Goal: Task Accomplishment & Management: Manage account settings

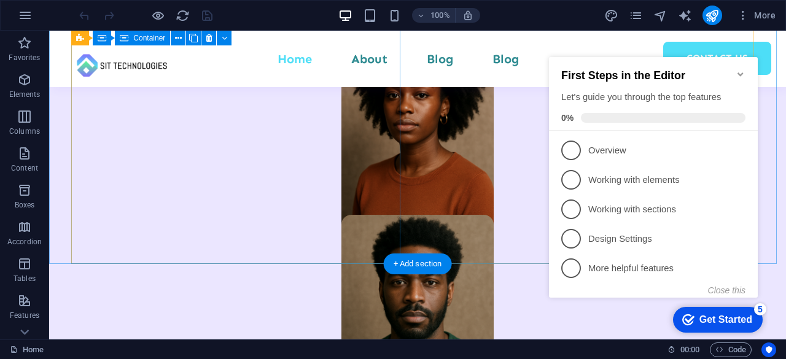
scroll to position [1229, 0]
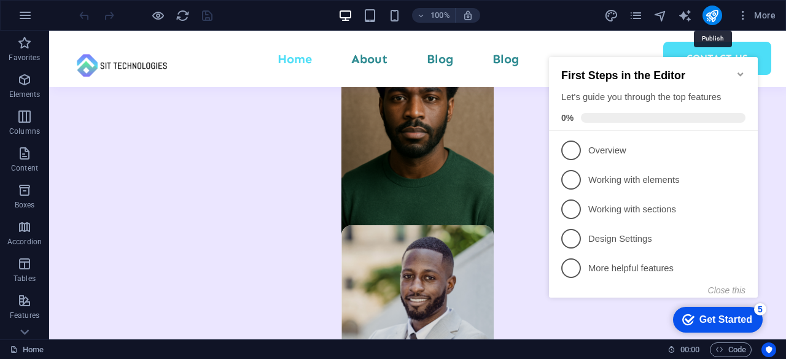
drag, startPoint x: 714, startPoint y: 14, endPoint x: 708, endPoint y: 26, distance: 14.0
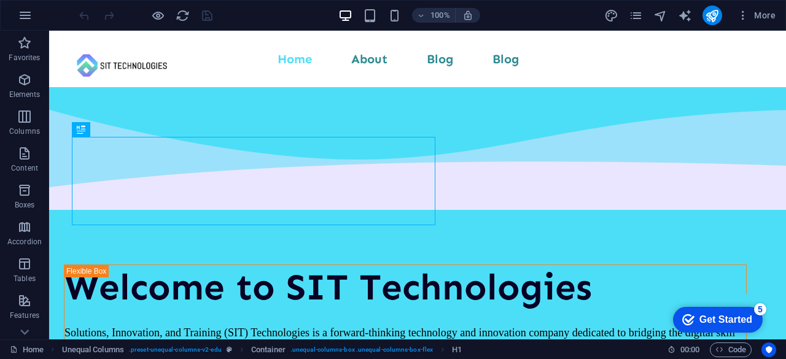
scroll to position [374, 0]
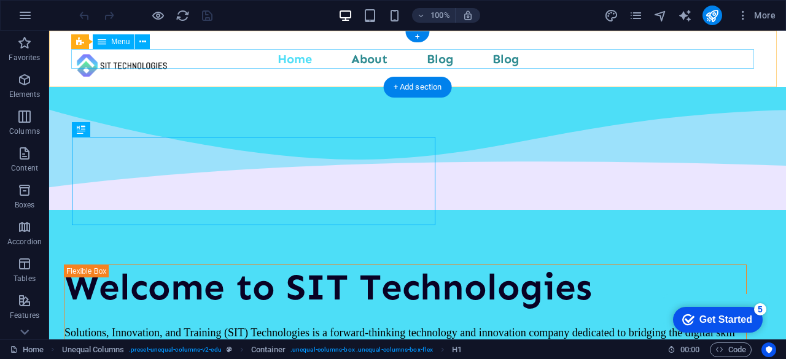
click at [369, 61] on nav "Home About Blog Blog Contact Us" at bounding box center [417, 59] width 683 height 20
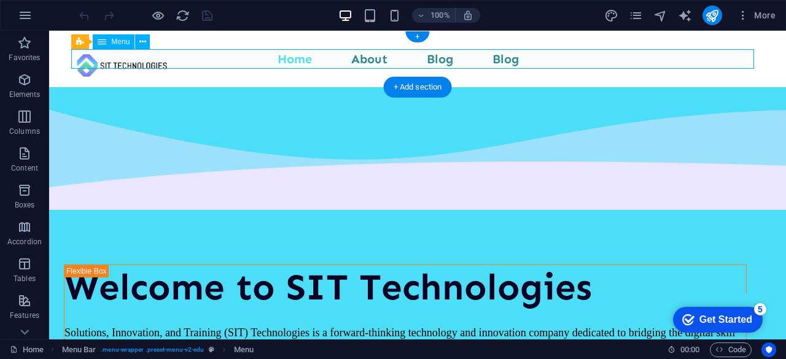
click at [369, 61] on nav "Home About Blog Blog Contact Us" at bounding box center [417, 59] width 683 height 20
select select
select select "3"
select select
select select "4"
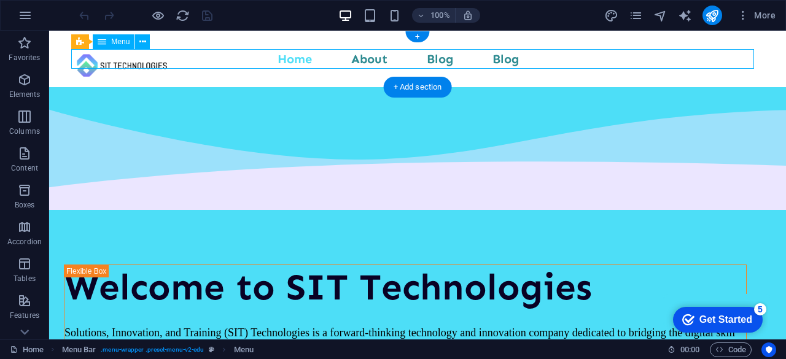
select select
select select "4"
select select
select select "5"
select select
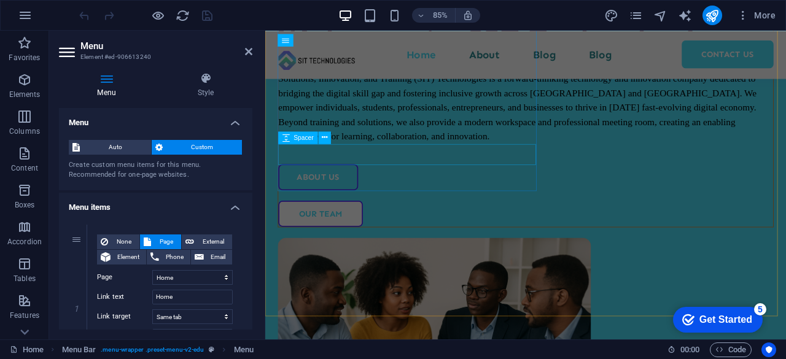
scroll to position [0, 0]
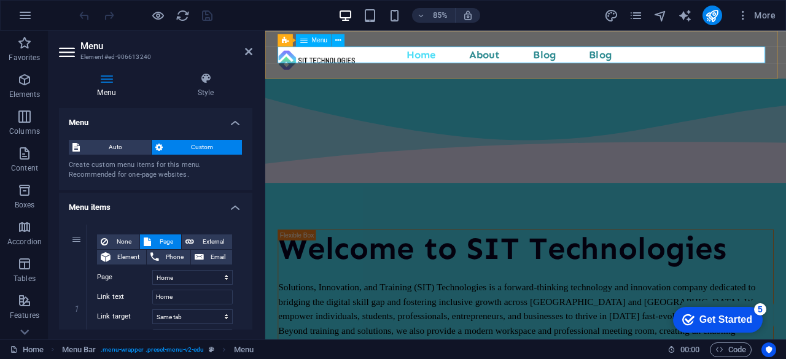
click at [522, 57] on nav "Home About Blog Blog Contact Us" at bounding box center [572, 59] width 584 height 20
click at [524, 56] on nav "Home About Blog Blog Contact Us" at bounding box center [572, 59] width 584 height 20
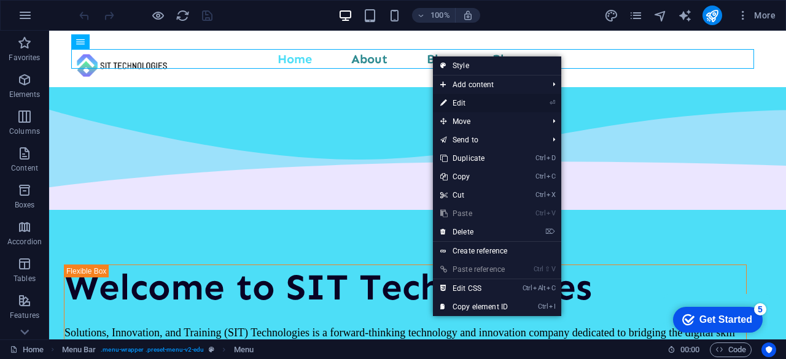
click at [467, 102] on link "⏎ Edit" at bounding box center [474, 103] width 82 height 18
select select
select select "3"
select select
select select "4"
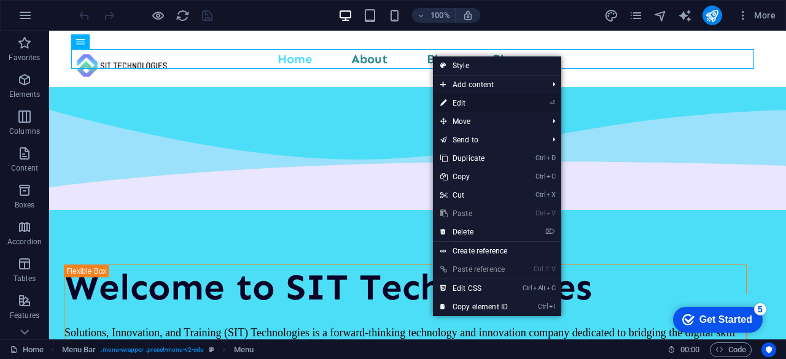
select select
select select "4"
select select
select select "5"
select select
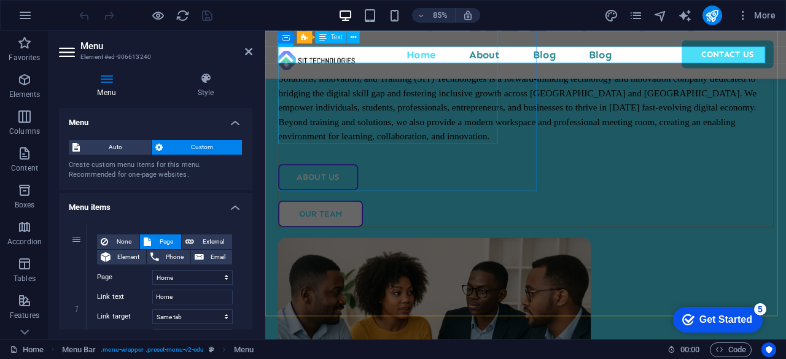
scroll to position [491, 0]
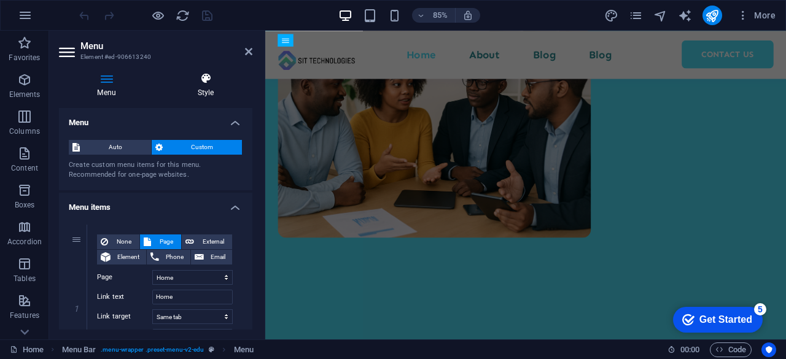
click at [210, 80] on icon at bounding box center [205, 78] width 93 height 12
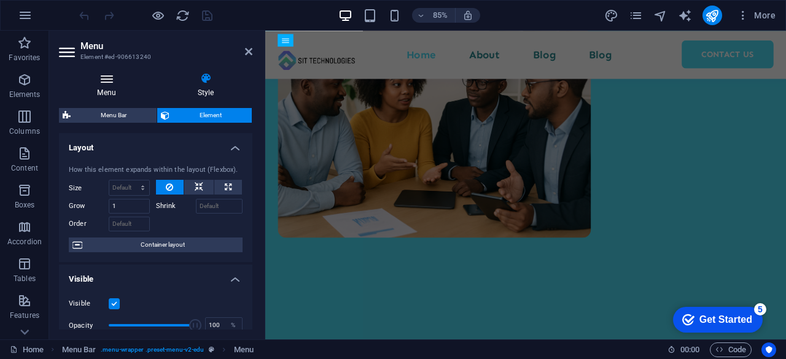
drag, startPoint x: 111, startPoint y: 87, endPoint x: 117, endPoint y: 82, distance: 7.9
click at [113, 86] on h4 "Menu" at bounding box center [109, 85] width 100 height 26
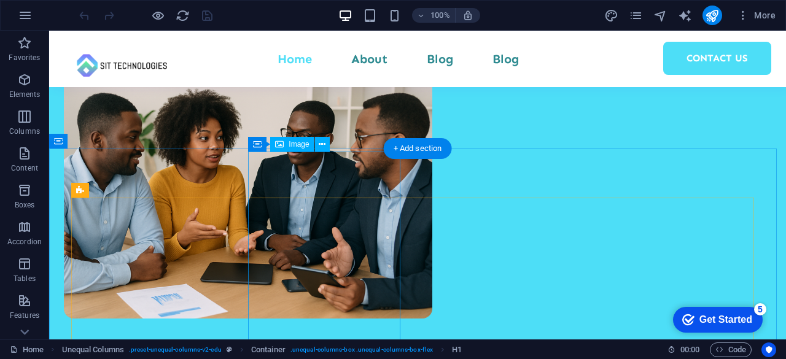
scroll to position [61, 0]
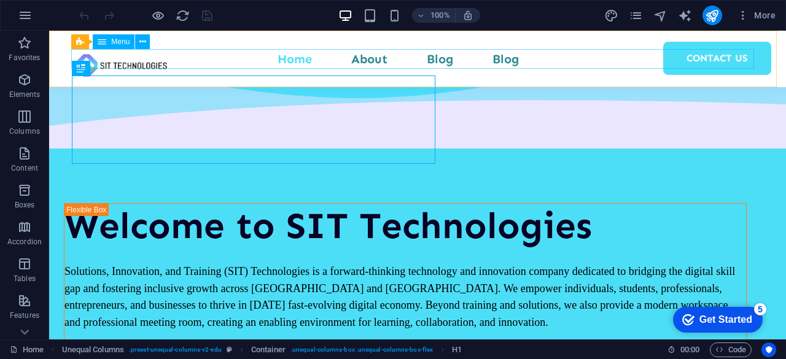
click at [366, 56] on nav "Home About Blog Blog Contact Us" at bounding box center [417, 59] width 683 height 20
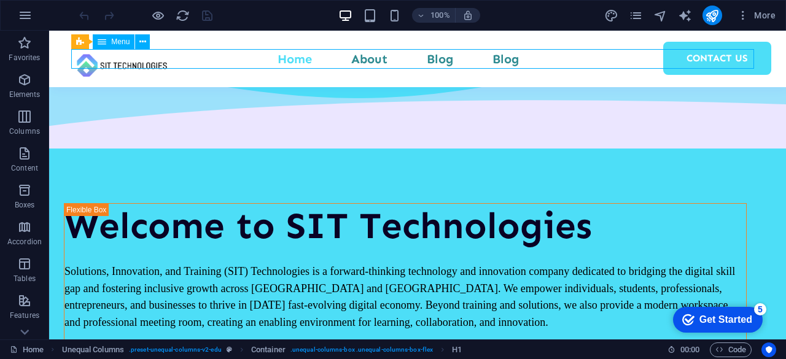
click at [366, 56] on nav "Home About Blog Blog Contact Us" at bounding box center [417, 59] width 683 height 20
select select
select select "3"
select select
select select "4"
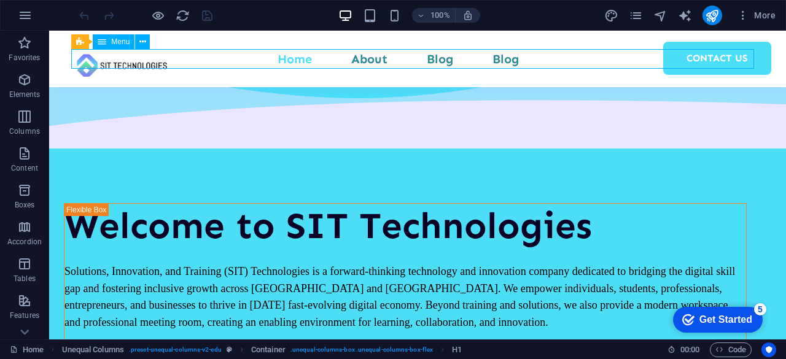
select select
select select "4"
select select
select select "5"
select select
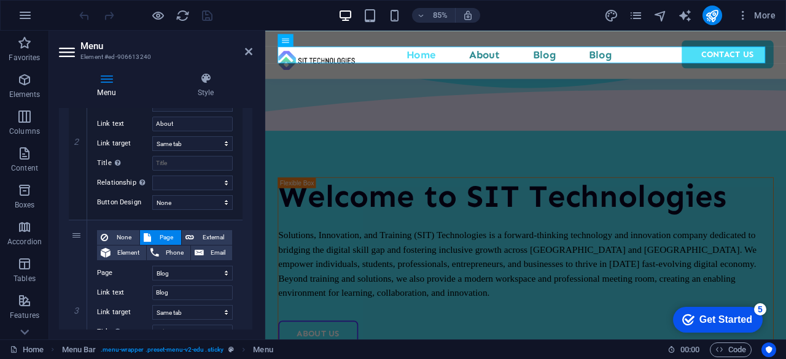
scroll to position [0, 0]
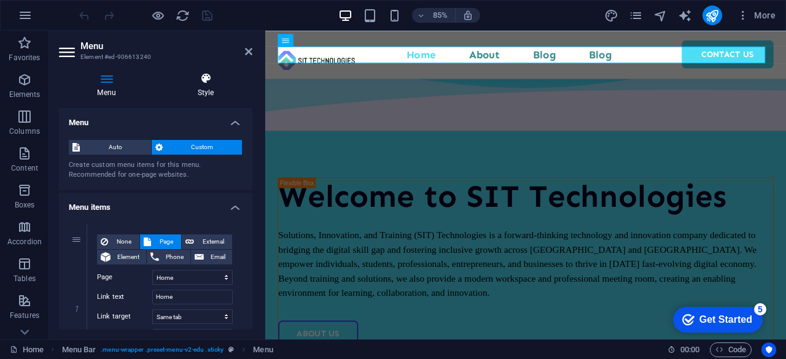
click at [203, 82] on icon at bounding box center [205, 78] width 93 height 12
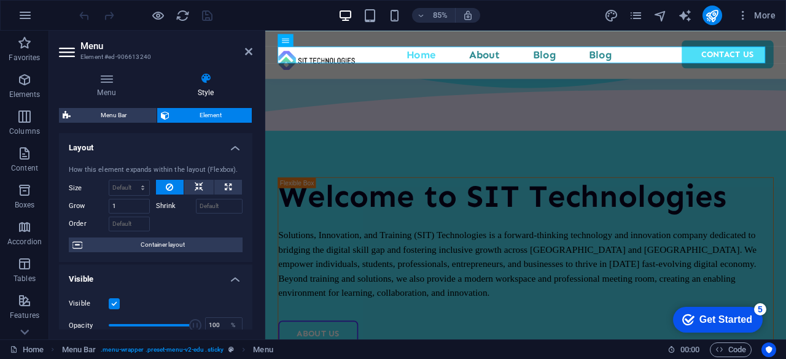
click at [63, 47] on icon at bounding box center [68, 52] width 18 height 20
click at [69, 53] on icon at bounding box center [68, 52] width 18 height 20
click at [69, 57] on icon at bounding box center [68, 52] width 18 height 20
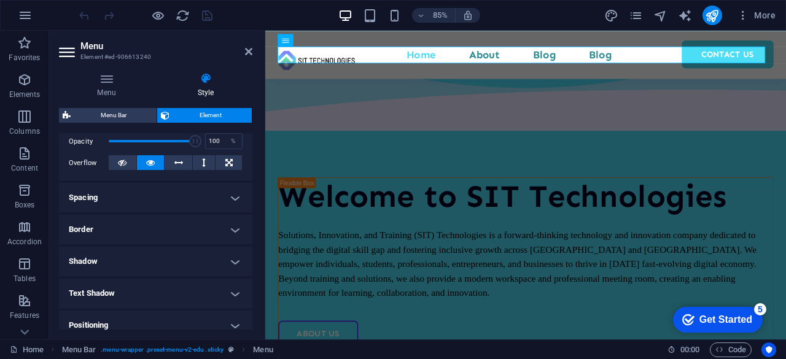
scroll to position [322, 0]
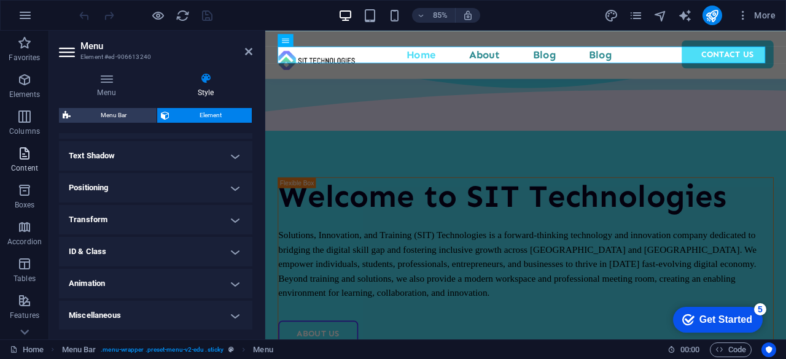
click at [29, 167] on p "Content" at bounding box center [24, 168] width 27 height 10
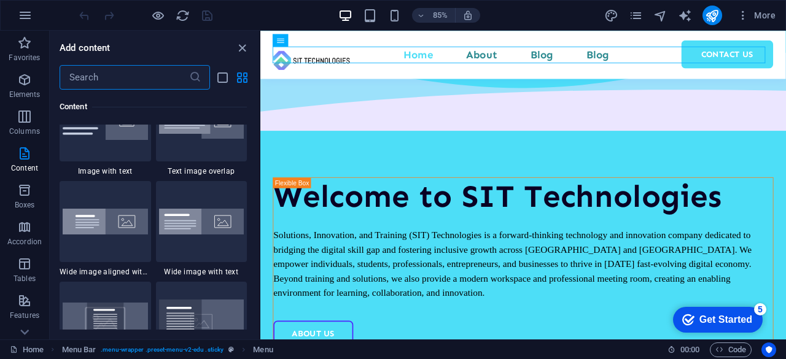
scroll to position [2149, 0]
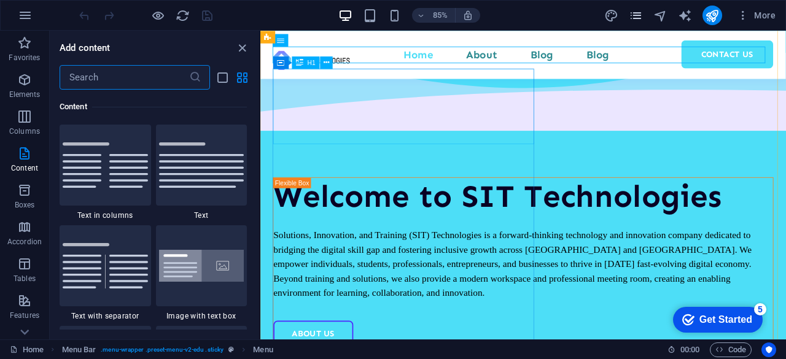
click at [639, 9] on icon "pages" at bounding box center [636, 16] width 14 height 14
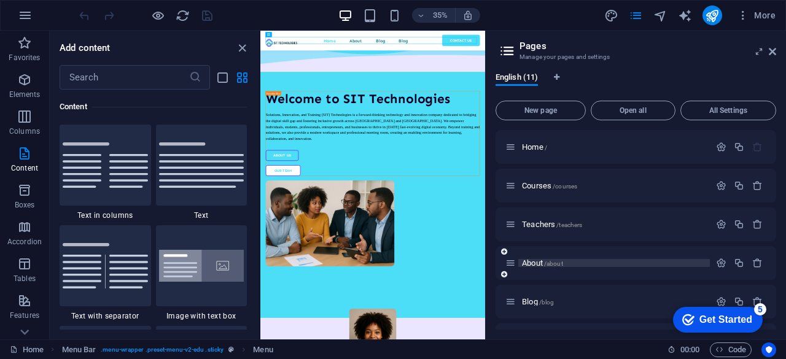
click at [544, 262] on span "About /about" at bounding box center [542, 263] width 41 height 9
click at [544, 262] on div "About /about" at bounding box center [636, 263] width 281 height 34
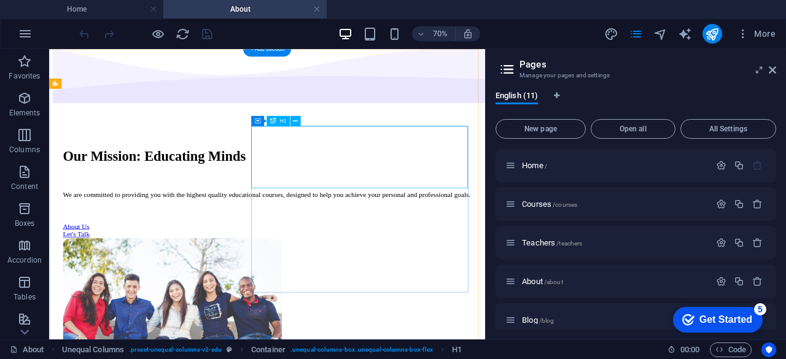
scroll to position [0, 0]
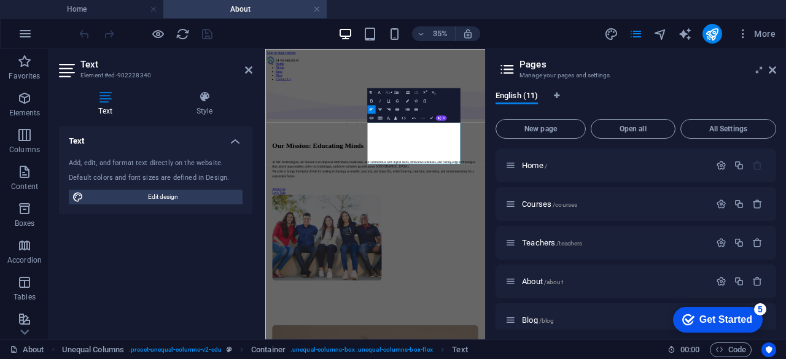
click at [389, 93] on icon "button" at bounding box center [387, 92] width 5 height 5
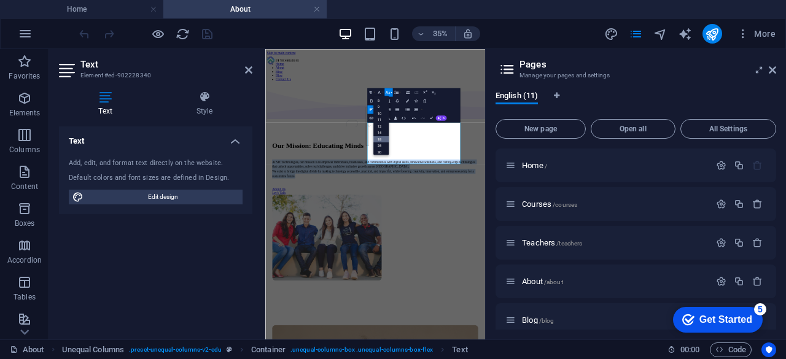
click at [382, 138] on link "18" at bounding box center [380, 139] width 15 height 7
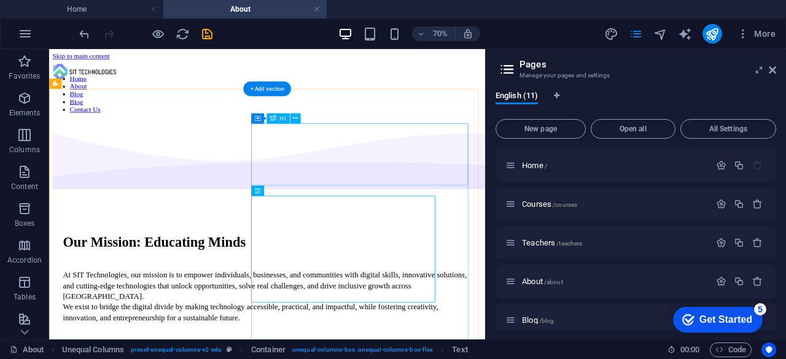
click at [544, 314] on div "Our Mission: Educating Minds" at bounding box center [361, 325] width 584 height 23
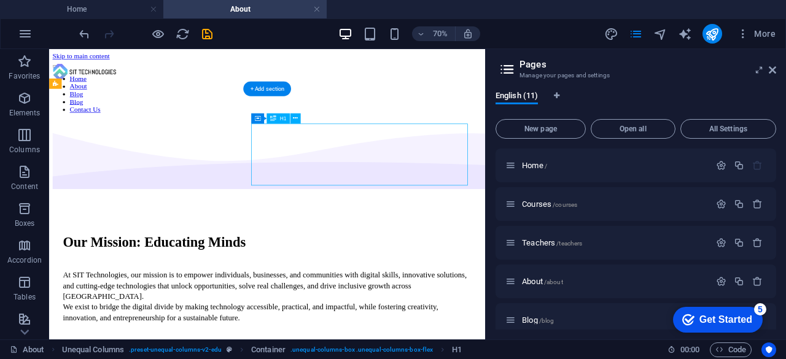
click at [544, 314] on div "Our Mission: Educating Minds" at bounding box center [361, 325] width 584 height 23
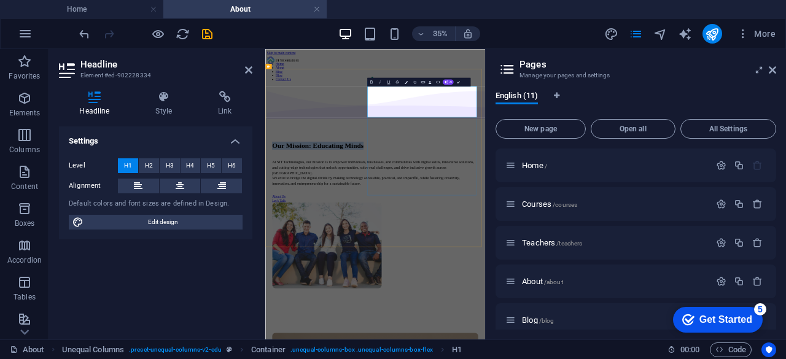
click at [786, 314] on h1 "Our Mission: Educating Minds" at bounding box center [579, 325] width 589 height 23
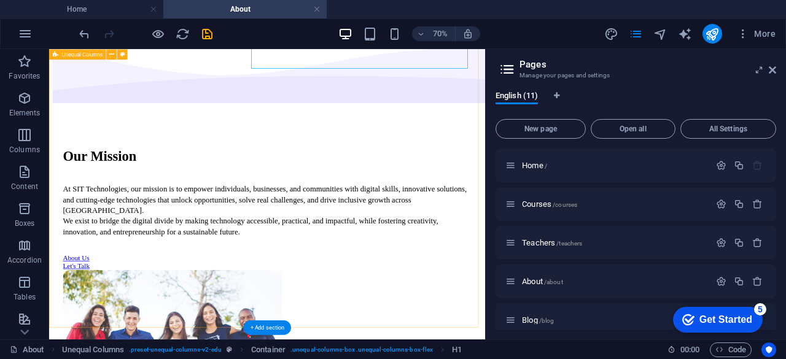
scroll to position [184, 0]
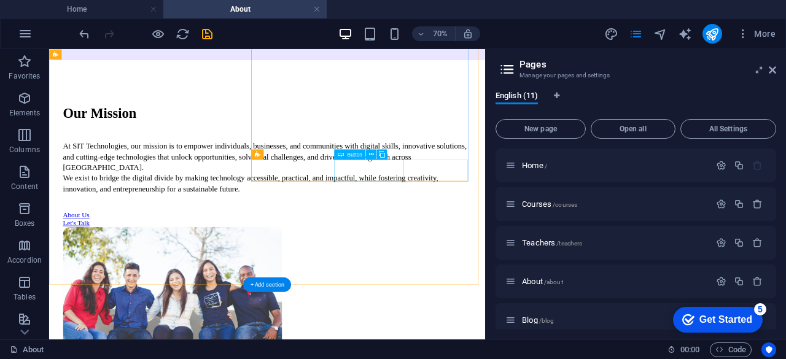
click at [520, 292] on div "Let's Talk" at bounding box center [361, 297] width 584 height 11
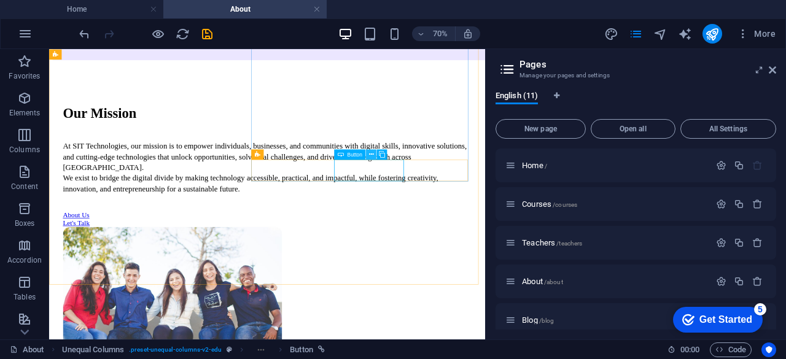
click at [367, 158] on button at bounding box center [371, 154] width 10 height 10
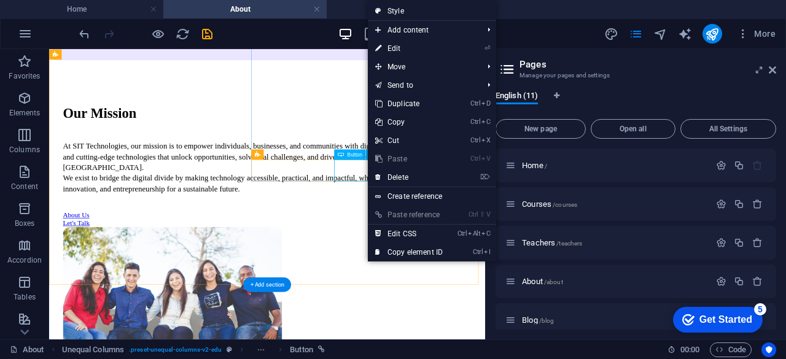
click at [491, 292] on div "Let's Talk" at bounding box center [361, 297] width 584 height 11
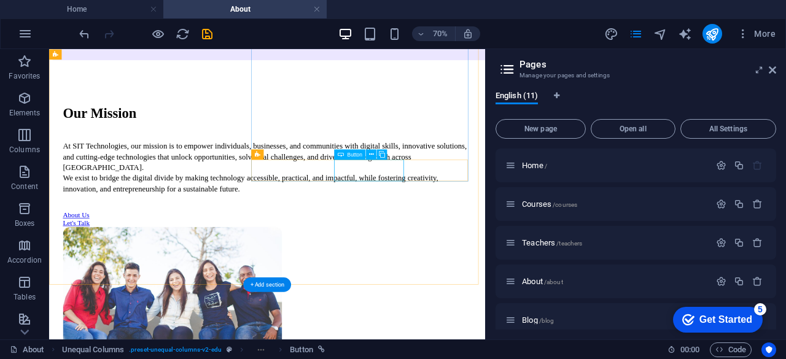
click at [491, 292] on div "Let's Talk" at bounding box center [361, 297] width 584 height 11
select select "px"
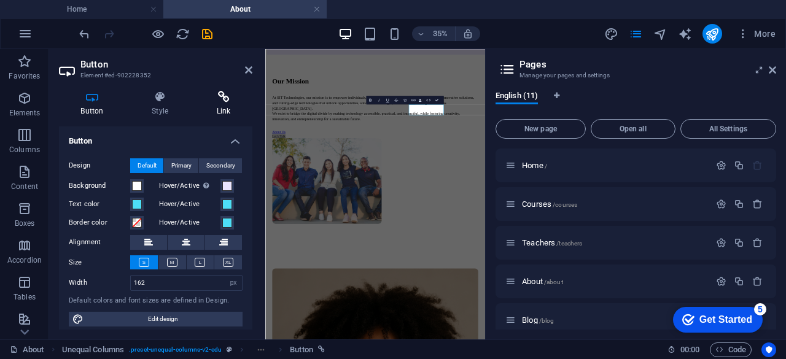
click at [212, 106] on h4 "Link" at bounding box center [224, 104] width 58 height 26
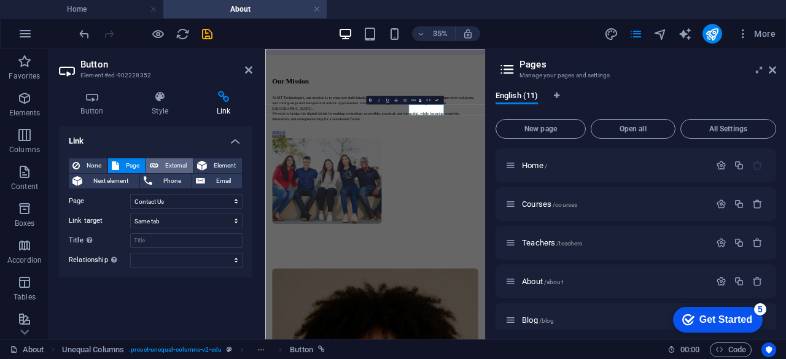
click at [158, 164] on button "External" at bounding box center [169, 165] width 47 height 15
select select "blank"
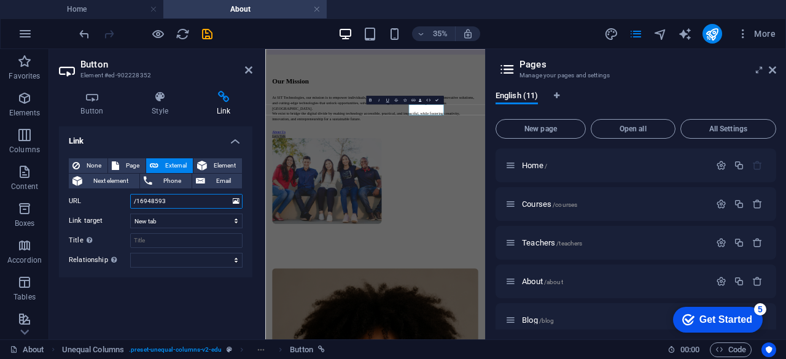
click at [176, 200] on input "/16948593" at bounding box center [186, 201] width 112 height 15
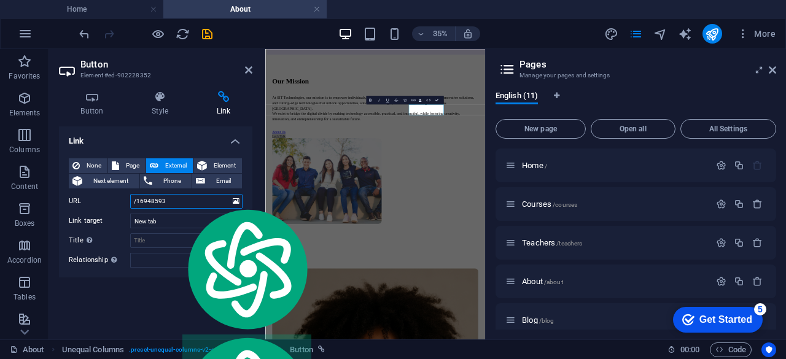
paste input "https://wa.link/u7j3"
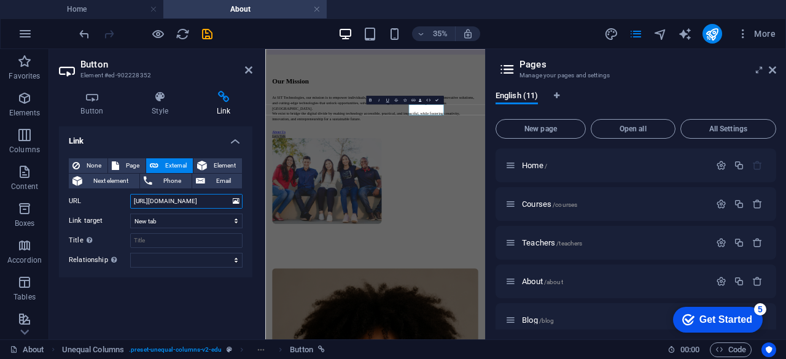
type input "https://wa.link/u7j393"
click at [189, 286] on div "Link None Page External Element Next element Phone Email Page Home Courses Teac…" at bounding box center [155, 228] width 193 height 203
click at [161, 186] on span "Phone" at bounding box center [172, 181] width 33 height 15
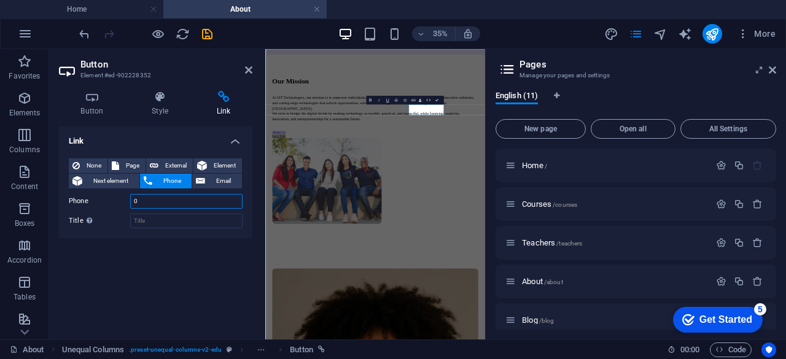
type input "0"
click at [174, 197] on input "0" at bounding box center [186, 201] width 112 height 15
paste input "+2349160357396"
type input "+2349160357396"
click at [220, 182] on span "Email" at bounding box center [223, 181] width 29 height 15
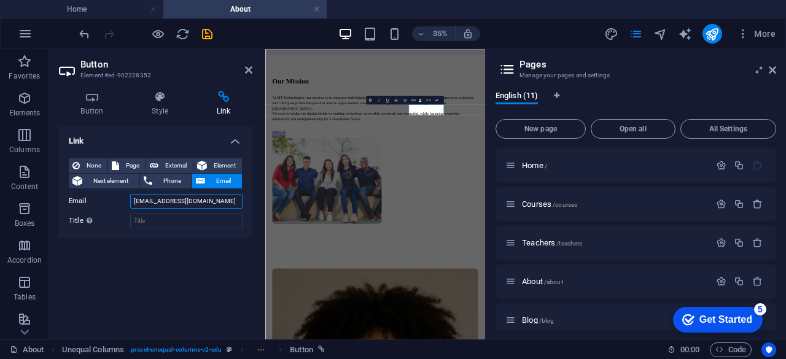
type input "info@sittechnologies.ng"
click at [115, 200] on label "Email" at bounding box center [99, 201] width 61 height 15
click at [130, 200] on input "info@sittechnologies.ng" at bounding box center [186, 201] width 112 height 15
click at [133, 165] on span "Page" at bounding box center [132, 165] width 19 height 15
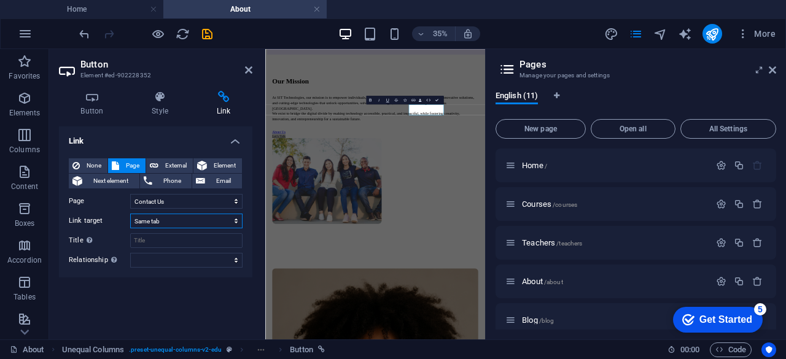
click at [167, 227] on select "New tab Same tab Overlay" at bounding box center [186, 221] width 112 height 15
click at [157, 292] on div "Link None Page External Element Next element Phone Email Page Home Courses Teac…" at bounding box center [155, 228] width 193 height 203
click at [104, 183] on span "Next element" at bounding box center [111, 181] width 50 height 15
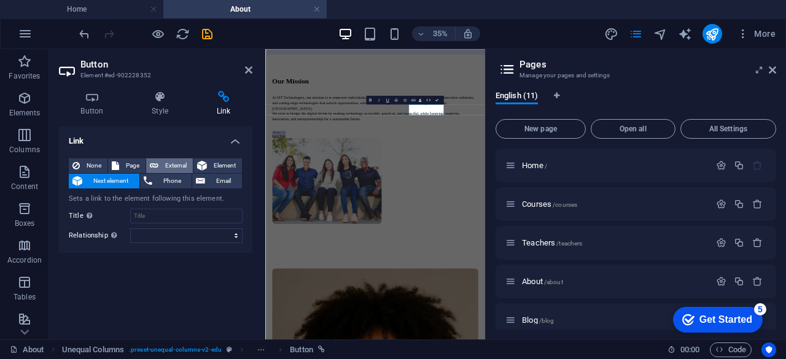
click at [186, 163] on span "External" at bounding box center [175, 165] width 27 height 15
select select "blank"
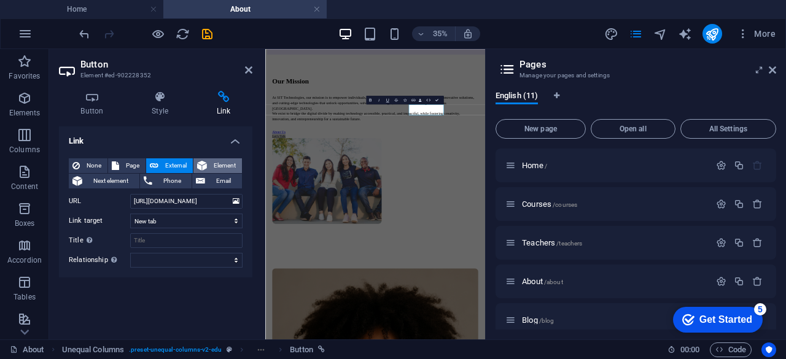
click at [222, 162] on span "Element" at bounding box center [225, 165] width 28 height 15
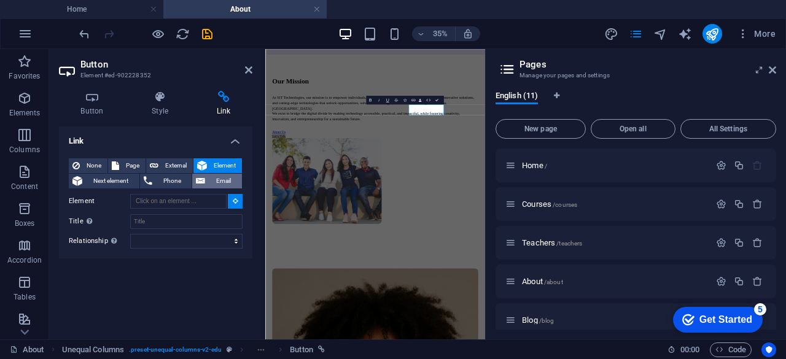
click at [203, 180] on icon at bounding box center [200, 181] width 9 height 15
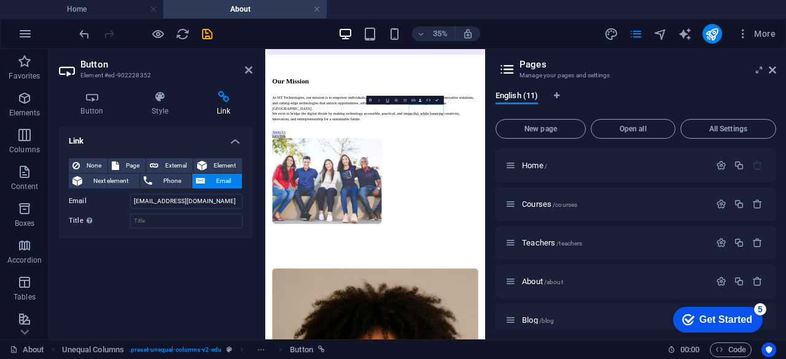
click at [232, 136] on h4 "Link" at bounding box center [155, 138] width 193 height 22
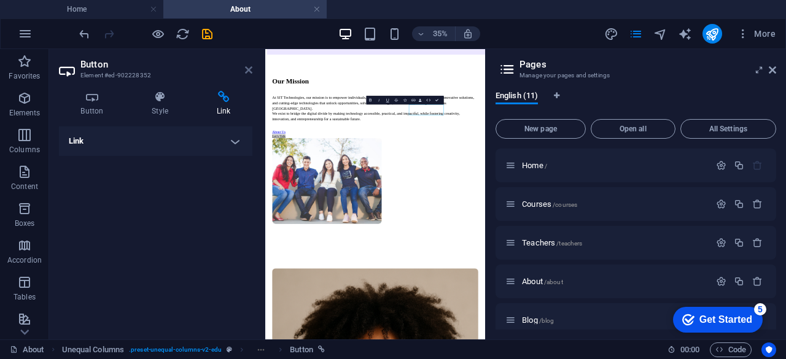
drag, startPoint x: 251, startPoint y: 65, endPoint x: 283, endPoint y: 30, distance: 47.0
click at [251, 65] on icon at bounding box center [248, 70] width 7 height 10
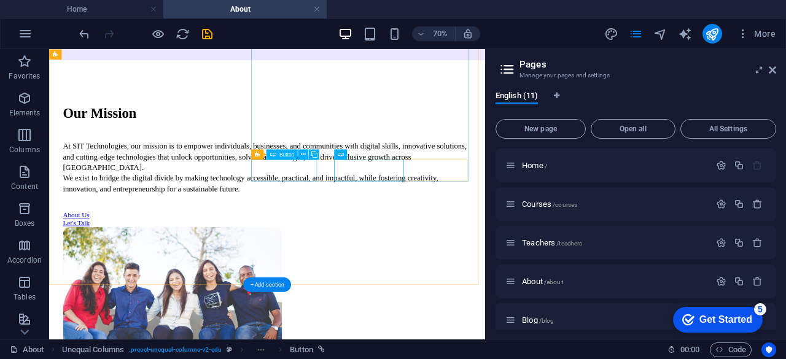
click at [381, 281] on div "About Us" at bounding box center [361, 286] width 584 height 11
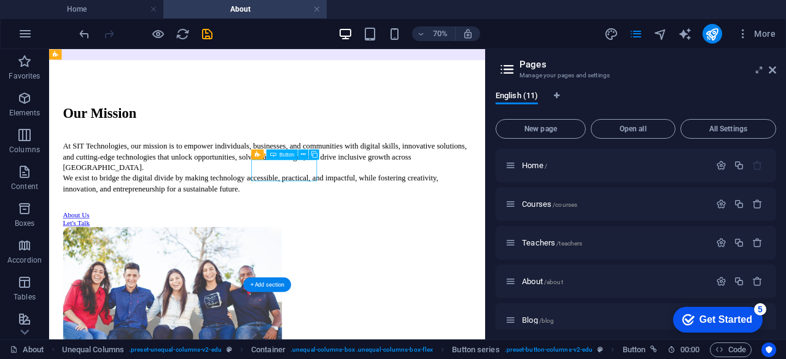
click at [381, 281] on div "About Us" at bounding box center [361, 286] width 584 height 11
select select "px"
select select "3"
select select
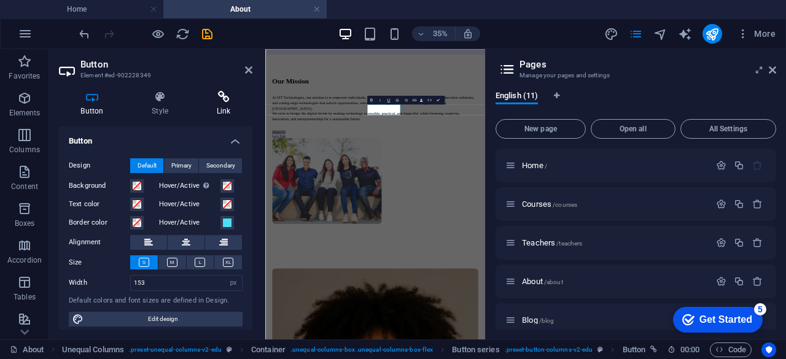
click at [222, 104] on h4 "Link" at bounding box center [224, 104] width 58 height 26
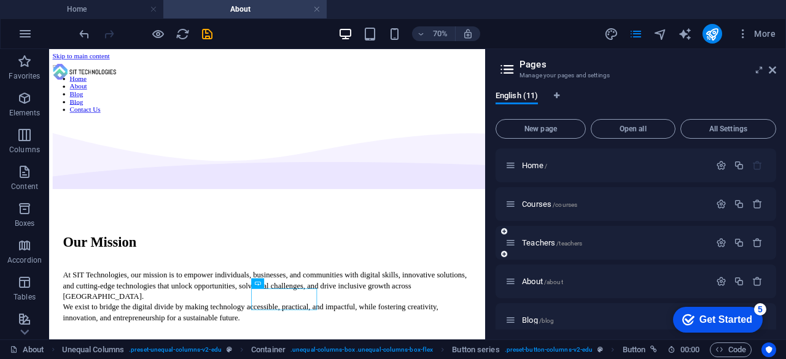
scroll to position [61, 0]
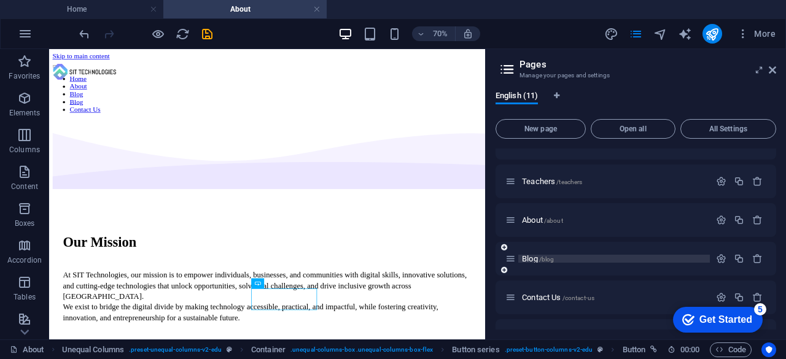
click at [546, 259] on span "/blog" at bounding box center [546, 259] width 15 height 7
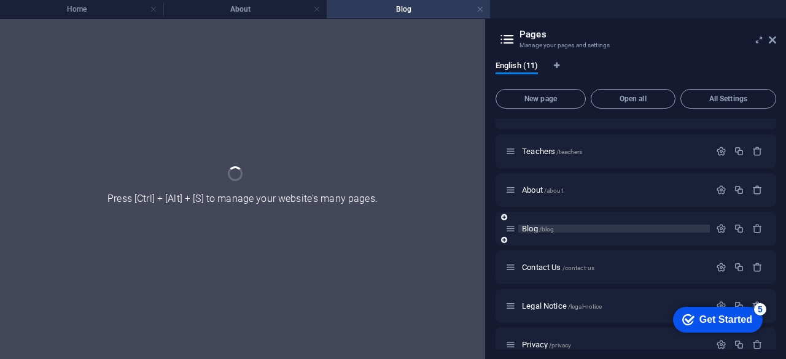
click at [546, 259] on div "Contact Us /contact-us" at bounding box center [636, 268] width 281 height 34
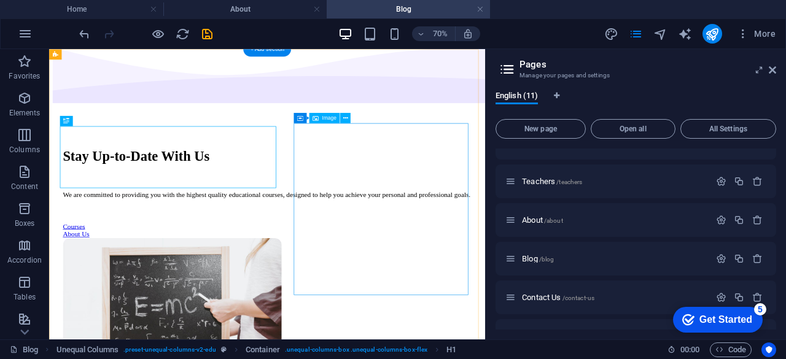
scroll to position [0, 0]
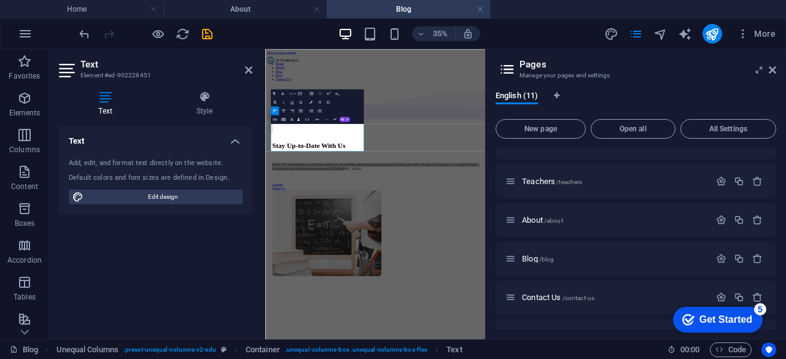
click at [291, 94] on icon "button" at bounding box center [291, 93] width 4 height 3
click at [282, 142] on link "18" at bounding box center [283, 141] width 15 height 7
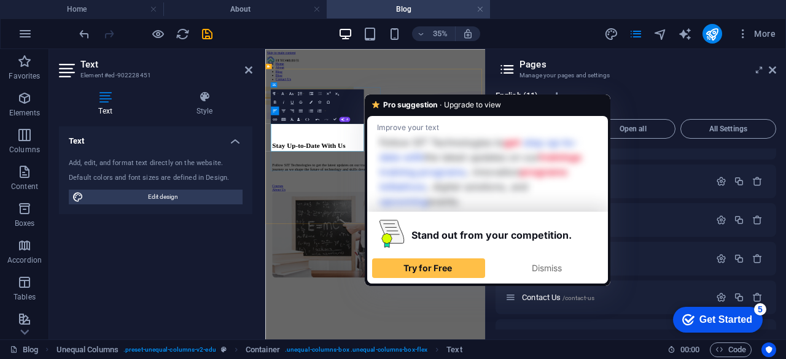
click at [554, 263] on span "Dismiss" at bounding box center [547, 268] width 30 height 10
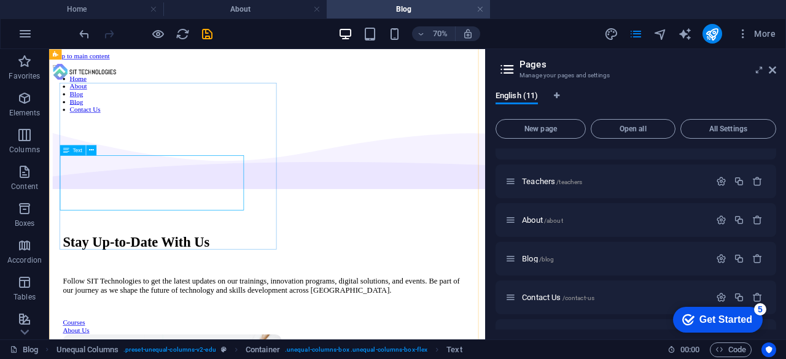
scroll to position [61, 0]
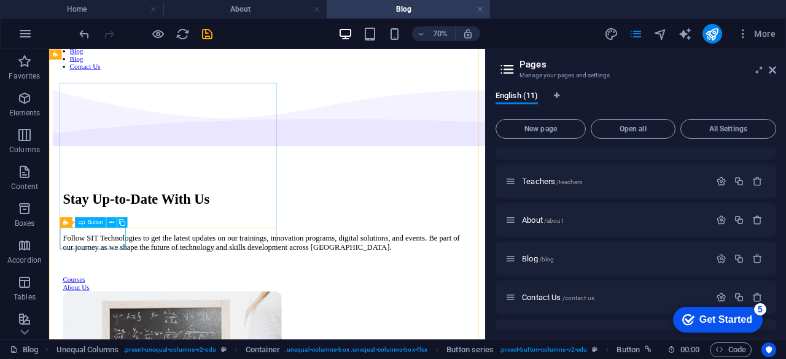
select select "px"
select select "1"
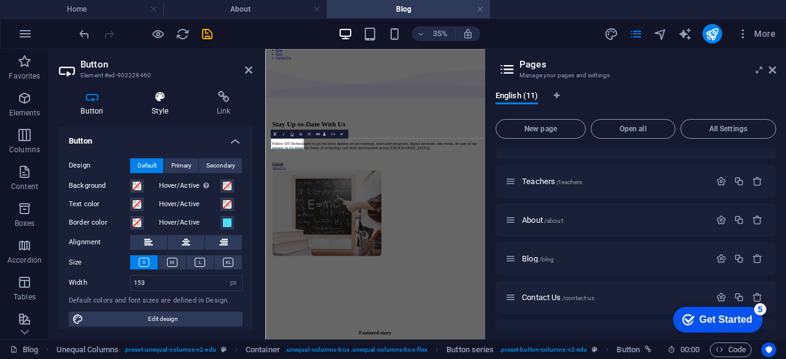
click at [165, 106] on h4 "Style" at bounding box center [162, 104] width 65 height 26
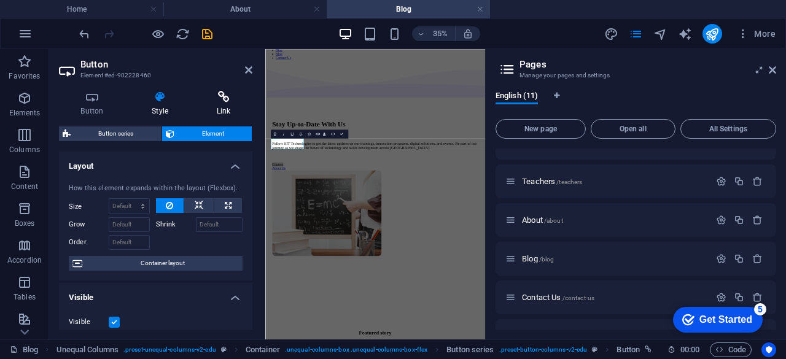
click at [219, 101] on icon at bounding box center [224, 97] width 58 height 12
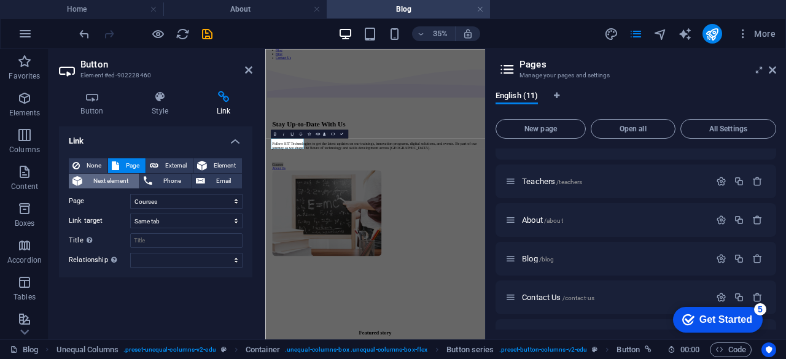
click at [117, 182] on span "Next element" at bounding box center [111, 181] width 50 height 15
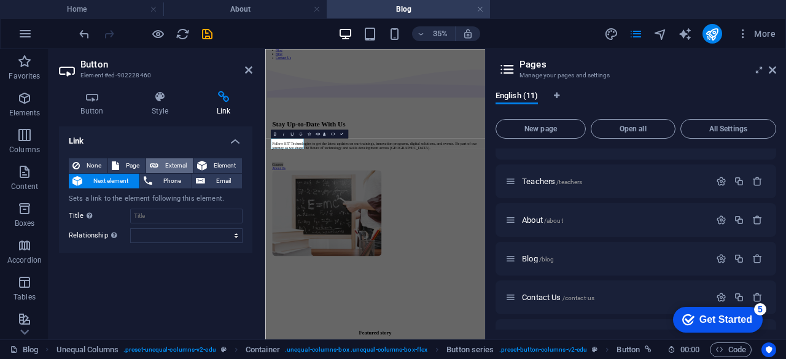
click at [162, 165] on span "External" at bounding box center [175, 165] width 27 height 15
select select "blank"
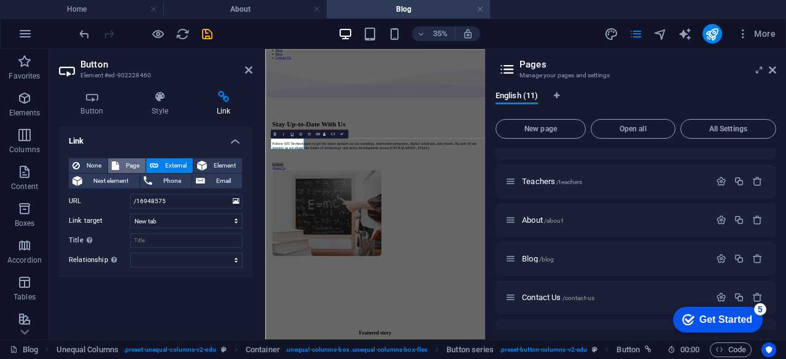
click at [127, 164] on span "Page" at bounding box center [132, 165] width 19 height 15
select select
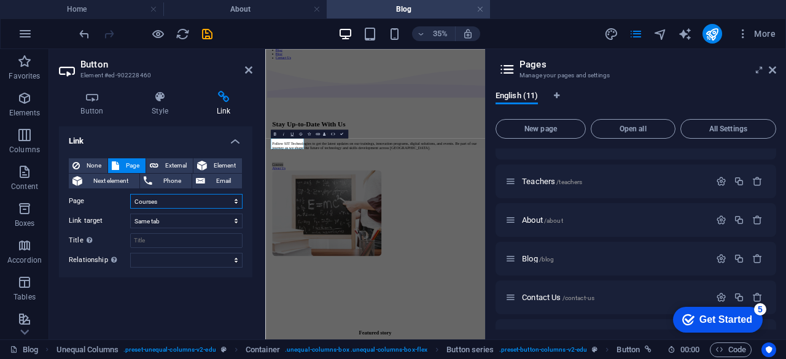
click at [161, 199] on select "Home Courses Teachers About Blog Contact Us Legal Notice Privacy" at bounding box center [186, 201] width 112 height 15
select select "5"
click at [130, 194] on select "Home Courses Teachers About Blog Contact Us Legal Notice Privacy" at bounding box center [186, 201] width 112 height 15
click at [171, 201] on select "Home Courses Teachers About Blog Contact Us Legal Notice Privacy" at bounding box center [186, 201] width 112 height 15
click at [130, 194] on select "Home Courses Teachers About Blog Contact Us Legal Notice Privacy" at bounding box center [186, 201] width 112 height 15
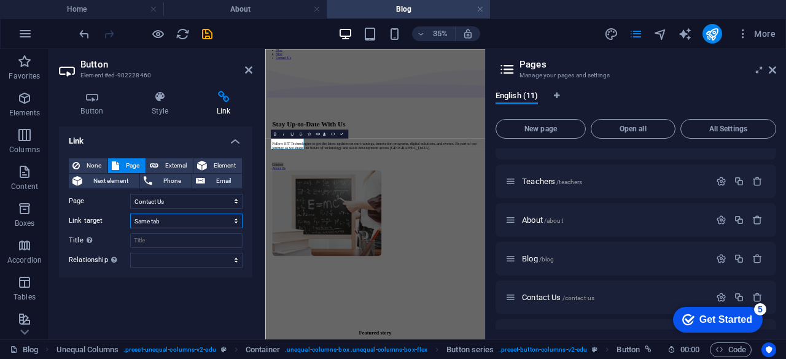
click at [173, 226] on select "New tab Same tab Overlay" at bounding box center [186, 221] width 112 height 15
select select "blank"
click at [130, 214] on select "New tab Same tab Overlay" at bounding box center [186, 221] width 112 height 15
click at [166, 218] on select "New tab Same tab Overlay" at bounding box center [186, 221] width 112 height 15
select select
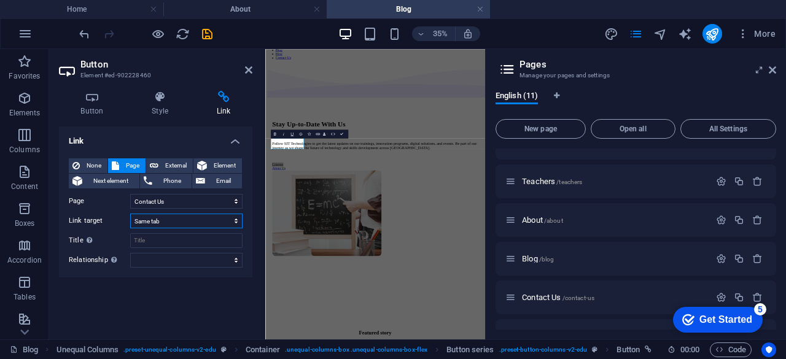
click at [130, 214] on select "New tab Same tab Overlay" at bounding box center [186, 221] width 112 height 15
click at [164, 242] on input "Title Additional link description, should not be the same as the link text. The…" at bounding box center [186, 240] width 112 height 15
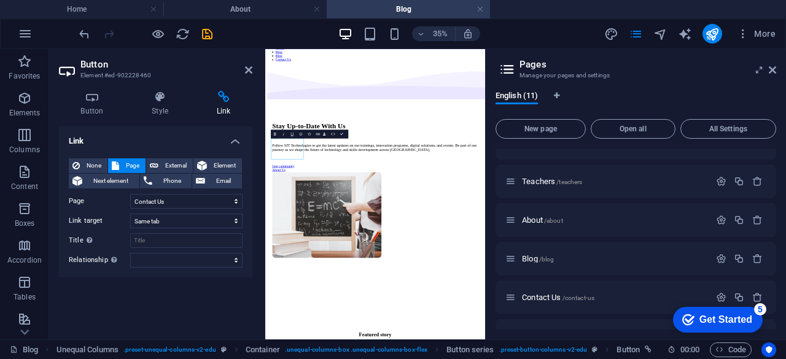
click at [104, 238] on label "Title Additional link description, should not be the same as the link text. The…" at bounding box center [99, 240] width 61 height 15
click at [130, 238] on input "Title Additional link description, should not be the same as the link text. The…" at bounding box center [186, 240] width 112 height 15
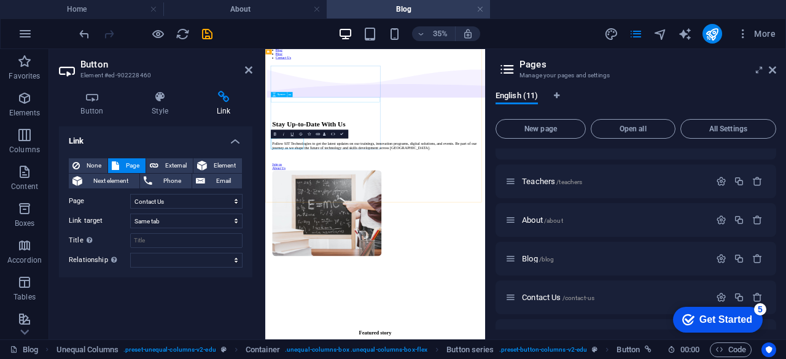
click at [522, 289] on div at bounding box center [579, 296] width 589 height 15
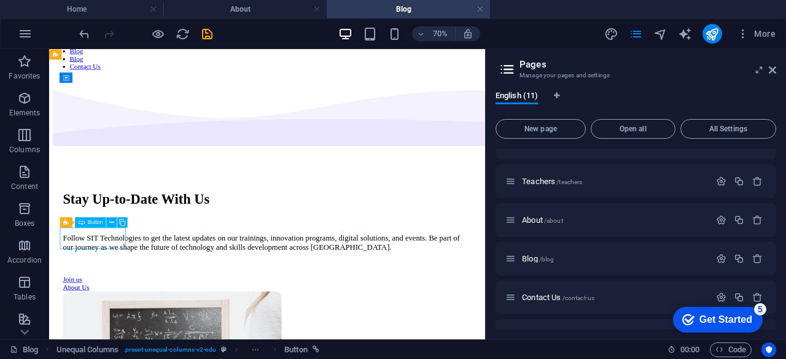
select select "5"
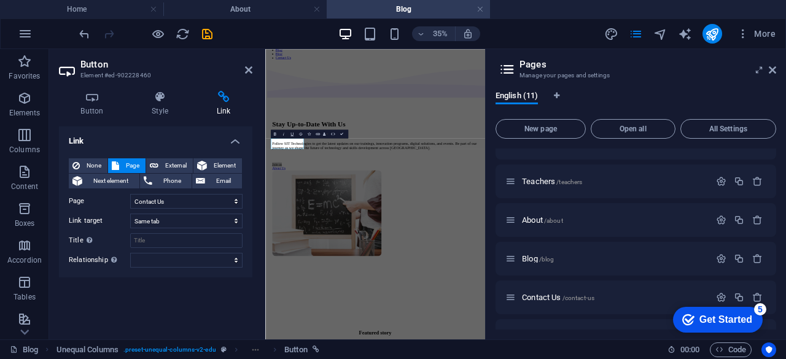
click at [223, 109] on h4 "Link" at bounding box center [224, 104] width 58 height 26
click at [172, 164] on span "External" at bounding box center [175, 165] width 27 height 15
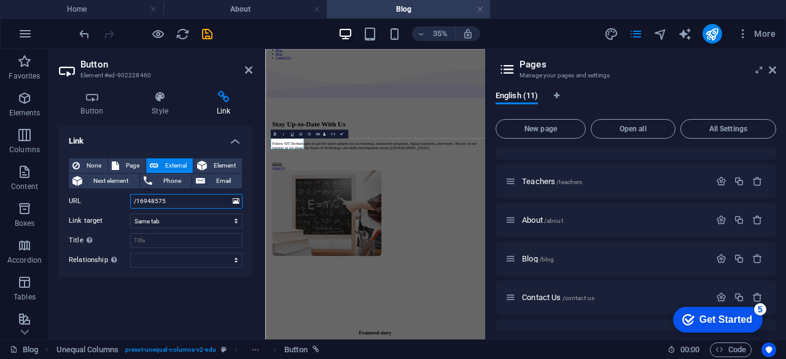
select select "blank"
paste input "https://chat.whatsapp.com/E2rCBM9fhmMCCan1u1A9KW?mode=ems_copy_c"
type input "https://chat.whatsapp.com/E2rCBM9fhmMCCan1u1A9KW?mode=ems_copy_c"
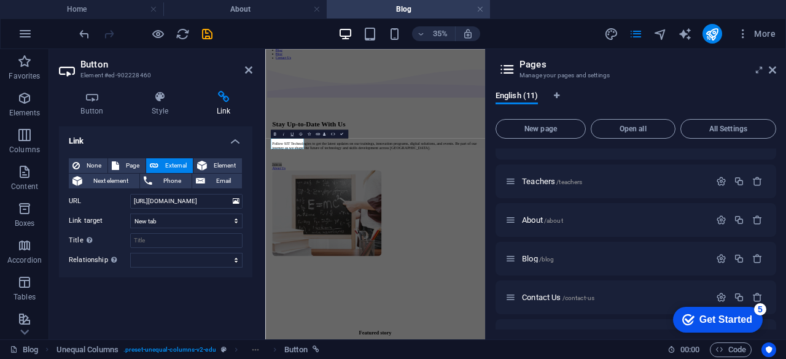
click at [190, 127] on h4 "Link" at bounding box center [155, 138] width 193 height 22
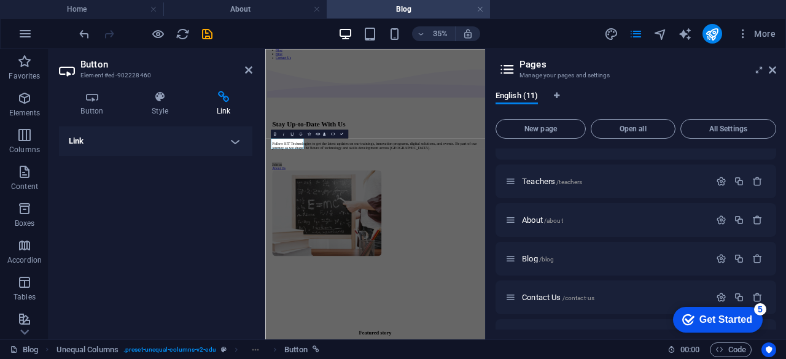
click at [238, 138] on h4 "Link" at bounding box center [155, 141] width 193 height 29
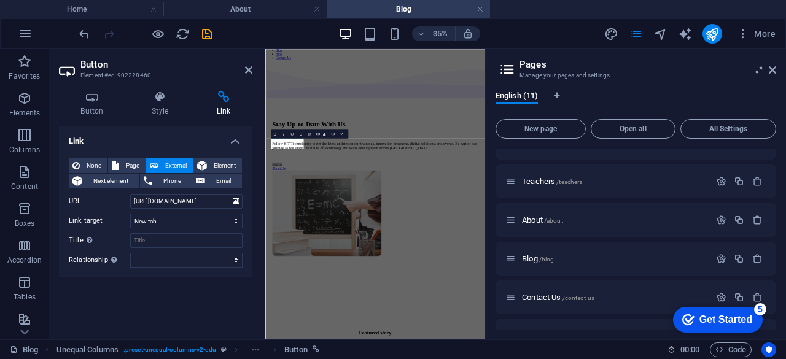
click at [166, 127] on h4 "Link" at bounding box center [155, 138] width 193 height 22
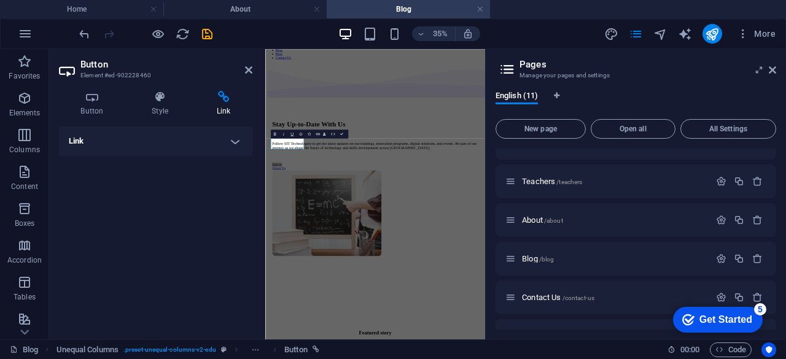
click at [229, 138] on h4 "Link" at bounding box center [155, 141] width 193 height 29
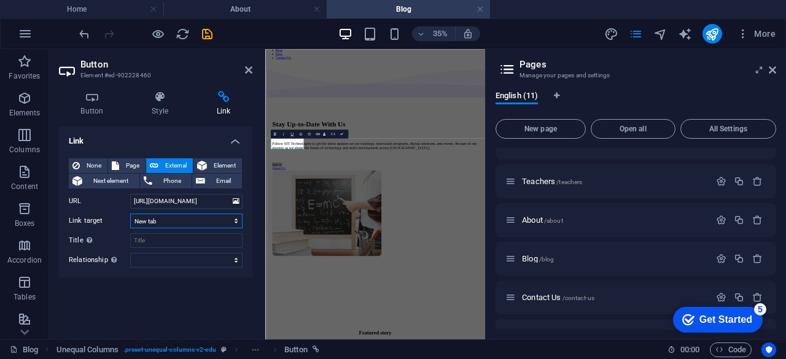
click at [203, 221] on select "New tab Same tab Overlay" at bounding box center [186, 221] width 112 height 15
click at [130, 214] on select "New tab Same tab Overlay" at bounding box center [186, 221] width 112 height 15
click at [130, 125] on div "Button Style Link Button Design Default Primary Secondary Background Hover/Acti…" at bounding box center [155, 210] width 193 height 239
click at [247, 72] on icon at bounding box center [248, 70] width 7 height 10
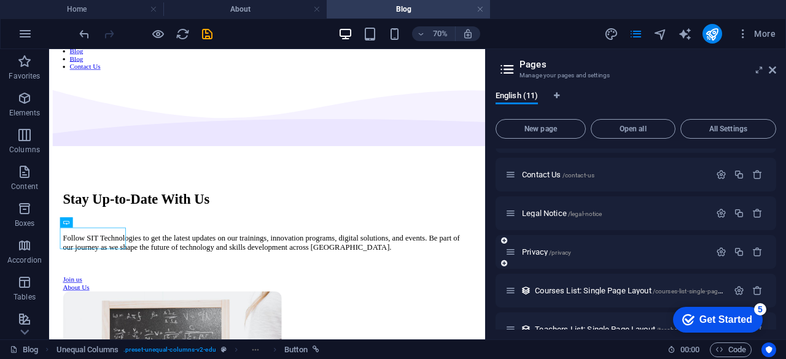
scroll to position [244, 0]
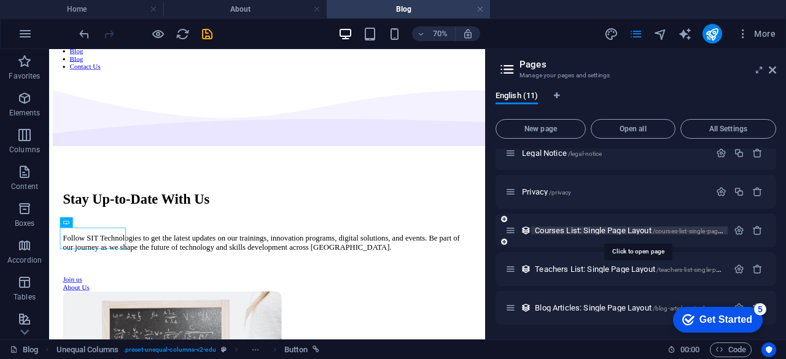
click at [603, 233] on span "Courses List: Single Page Layout /courses-list-single-page-layout" at bounding box center [637, 230] width 205 height 9
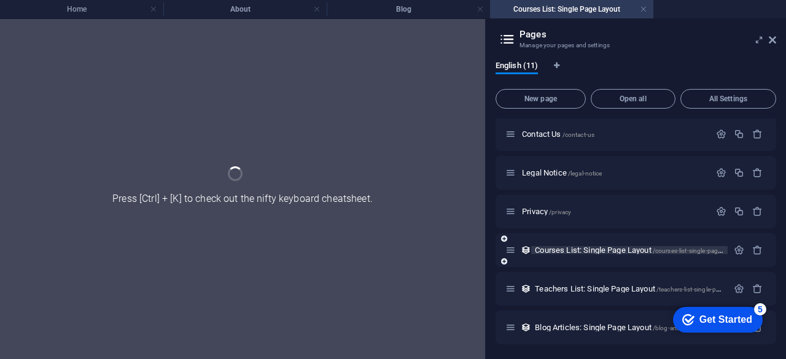
scroll to position [194, 0]
click at [603, 234] on div "Courses List: Single Page Layout /courses-list-single-page-layout" at bounding box center [636, 251] width 281 height 34
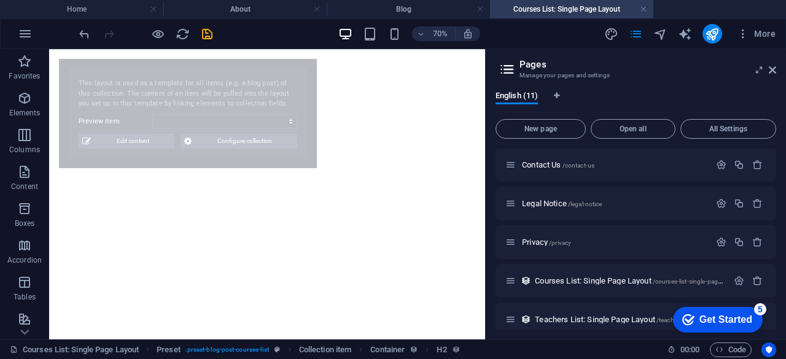
select select "68b8308817fed73f1f09dee7"
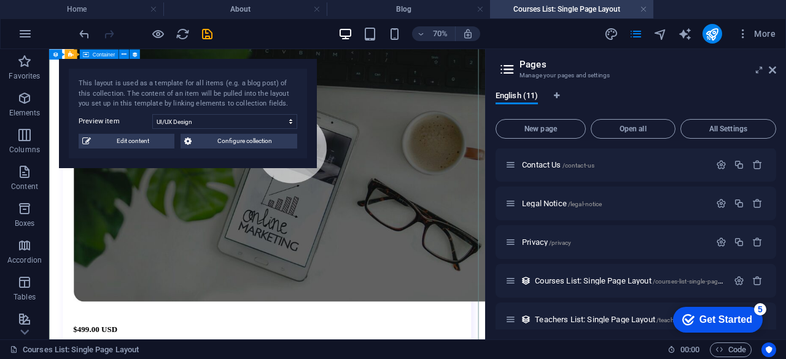
scroll to position [369, 0]
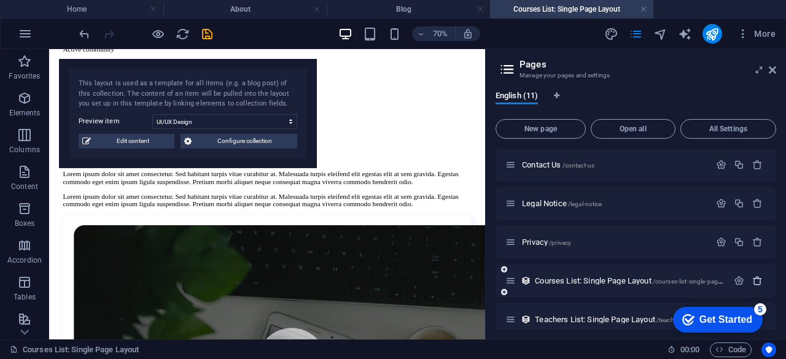
click at [757, 278] on icon "button" at bounding box center [757, 281] width 10 height 10
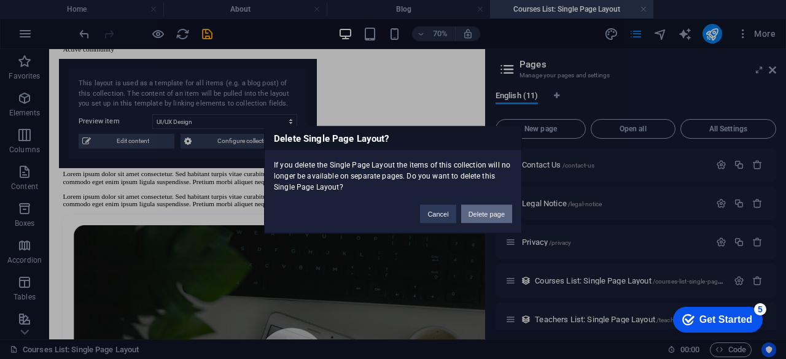
click at [483, 212] on button "Delete page" at bounding box center [486, 214] width 51 height 18
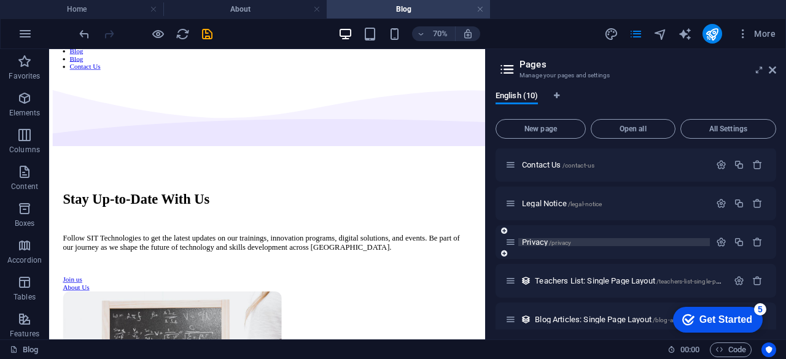
scroll to position [205, 0]
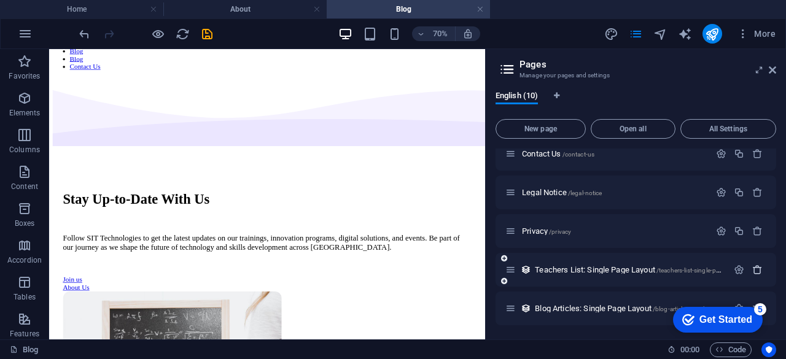
click at [759, 266] on icon "button" at bounding box center [757, 270] width 10 height 10
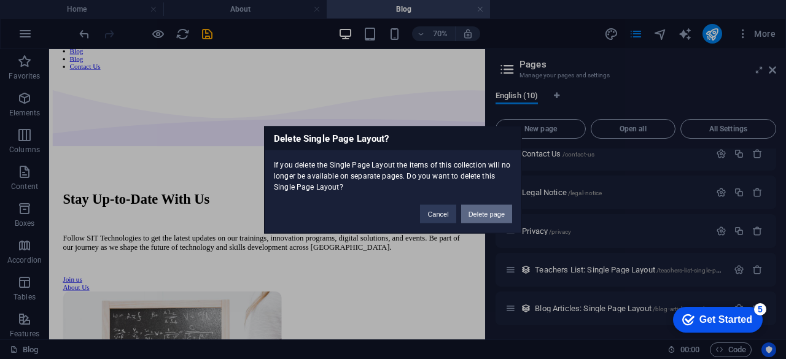
click at [485, 213] on button "Delete page" at bounding box center [486, 214] width 51 height 18
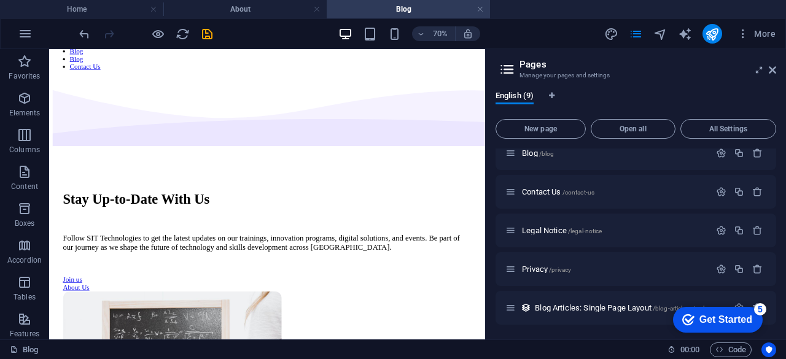
scroll to position [0, 0]
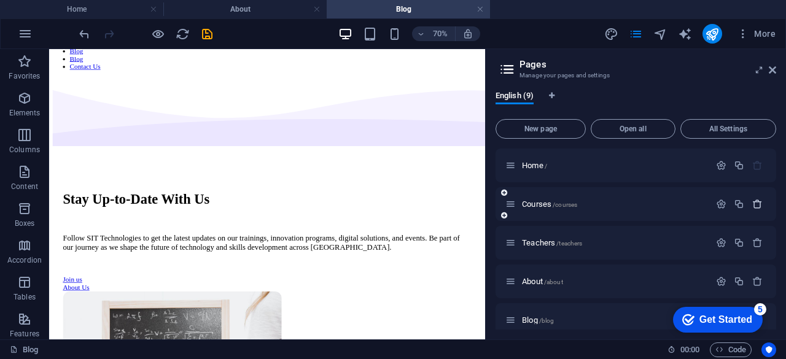
click at [755, 202] on icon "button" at bounding box center [757, 204] width 10 height 10
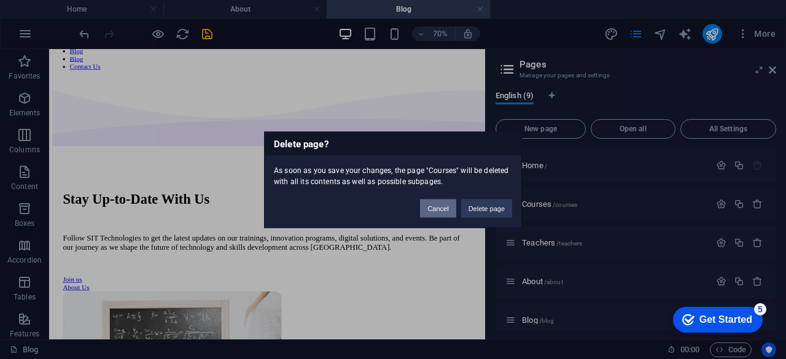
drag, startPoint x: 436, startPoint y: 211, endPoint x: 614, endPoint y: 239, distance: 179.8
click at [436, 211] on button "Cancel" at bounding box center [438, 208] width 36 height 18
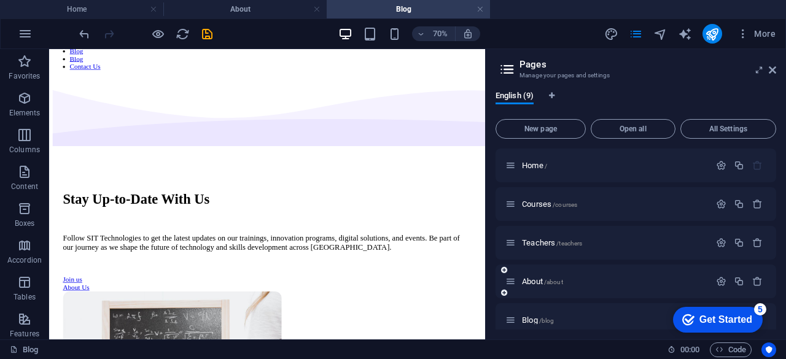
scroll to position [123, 0]
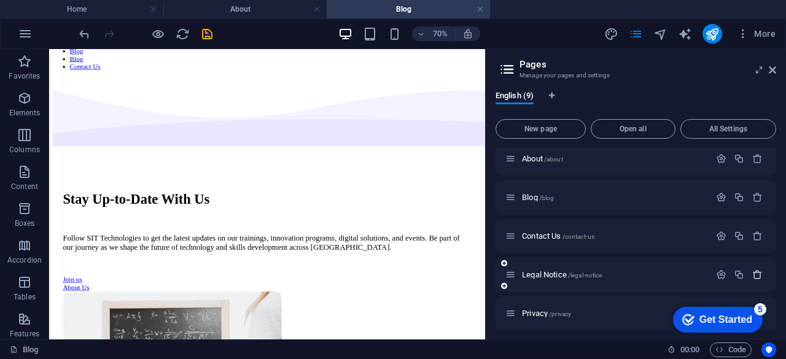
click at [753, 269] on div at bounding box center [740, 275] width 54 height 14
click at [753, 271] on icon "button" at bounding box center [757, 275] width 10 height 10
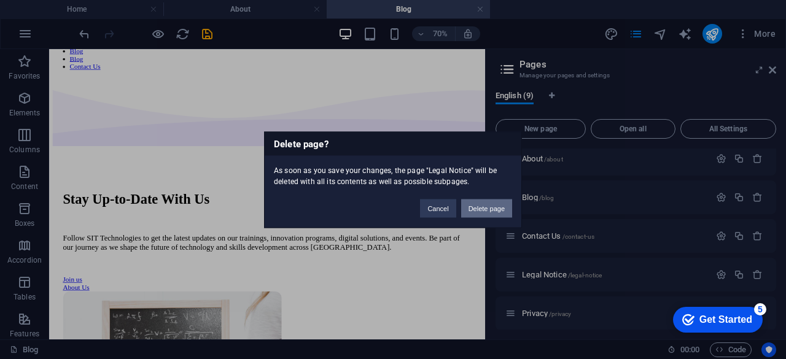
click at [471, 213] on button "Delete page" at bounding box center [486, 208] width 51 height 18
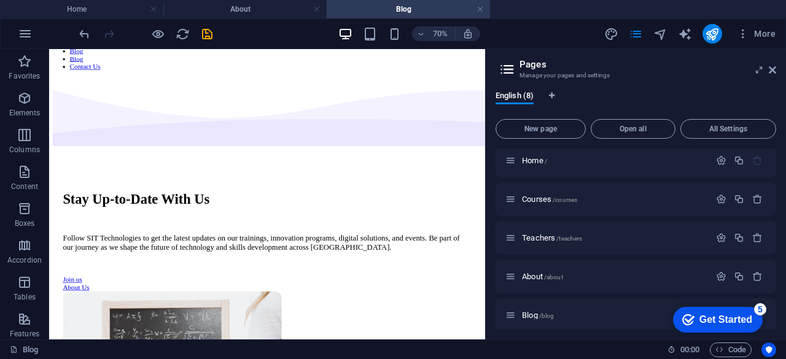
scroll to position [128, 0]
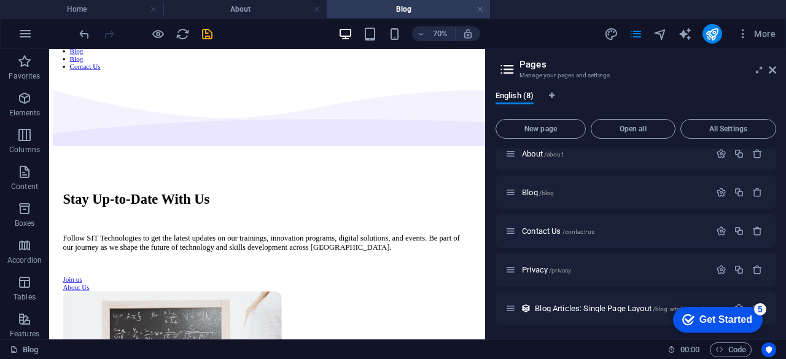
click at [751, 304] on div "checkmark Get Started 5 First Steps in the Editor Let's guide you through the t…" at bounding box center [715, 319] width 104 height 37
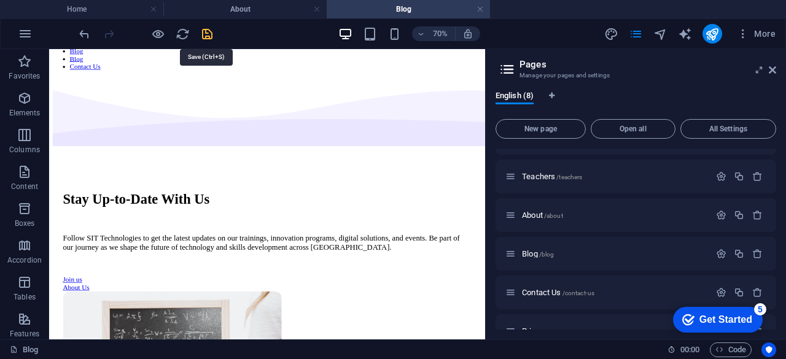
click at [206, 32] on icon "save" at bounding box center [207, 34] width 14 height 14
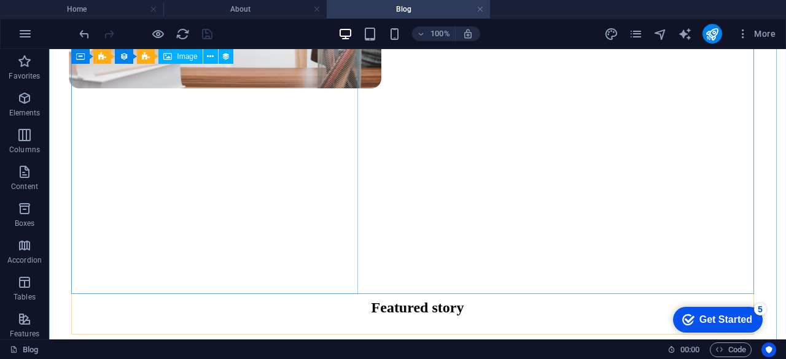
scroll to position [430, 0]
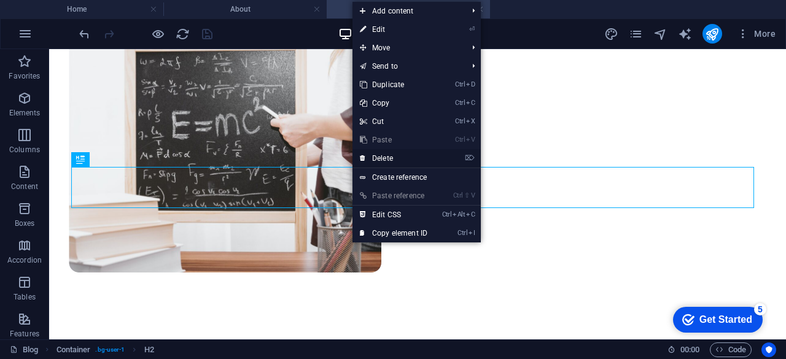
click at [403, 159] on link "⌦ Delete" at bounding box center [394, 158] width 82 height 18
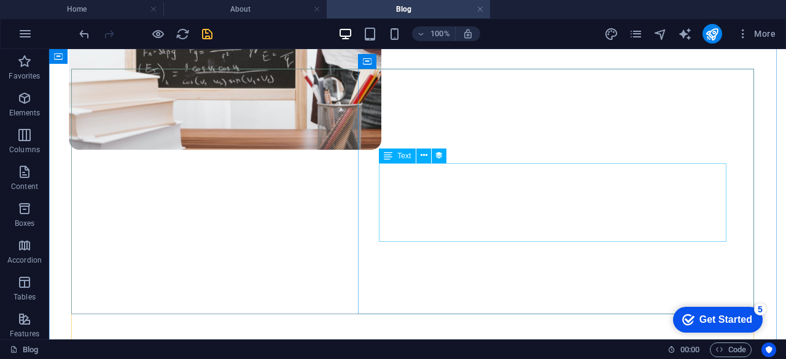
scroll to position [307, 0]
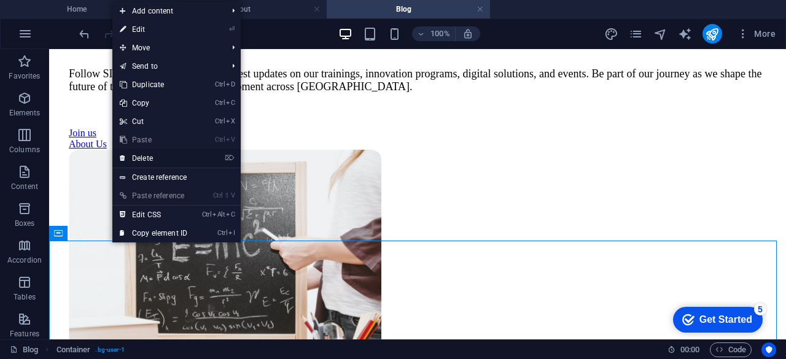
click at [154, 155] on link "⌦ Delete" at bounding box center [153, 158] width 82 height 18
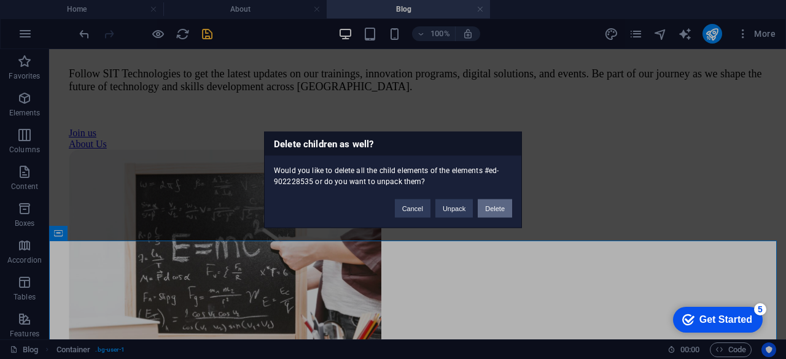
click at [496, 212] on button "Delete" at bounding box center [495, 208] width 34 height 18
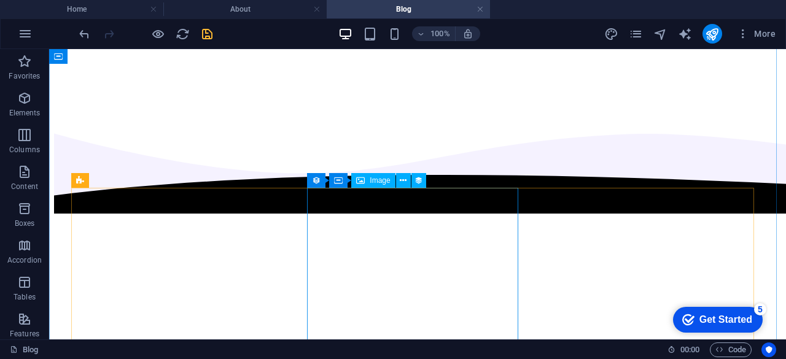
scroll to position [553, 0]
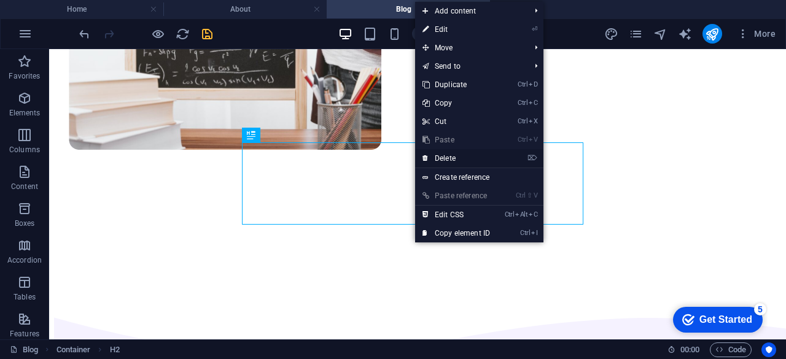
click at [460, 161] on link "⌦ Delete" at bounding box center [456, 158] width 82 height 18
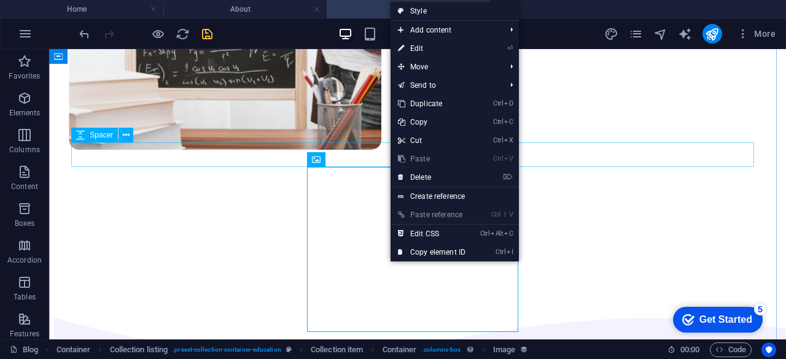
scroll to position [430, 0]
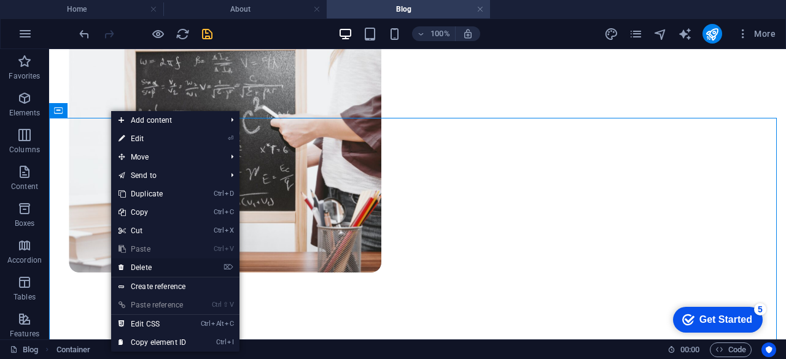
click at [170, 267] on link "⌦ Delete" at bounding box center [152, 268] width 82 height 18
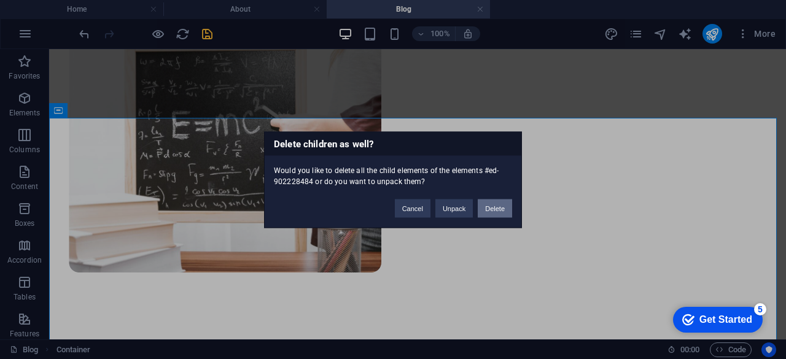
click at [491, 206] on button "Delete" at bounding box center [495, 208] width 34 height 18
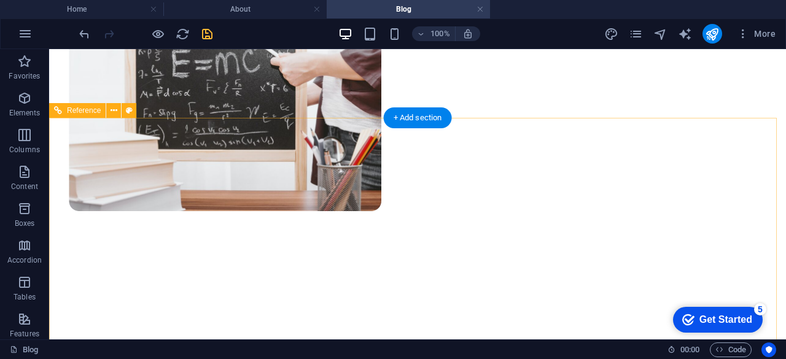
scroll to position [506, 0]
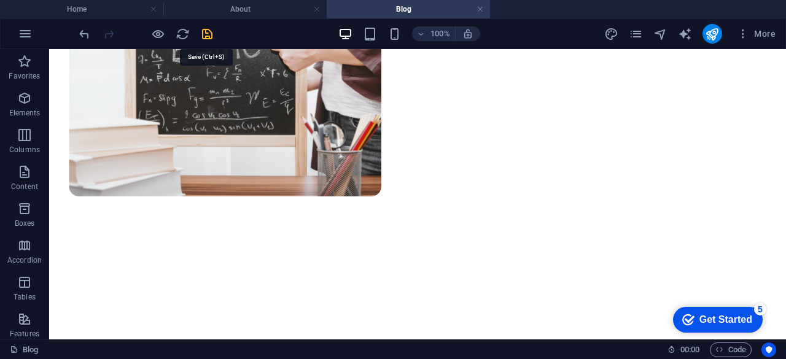
click at [202, 36] on icon "save" at bounding box center [207, 34] width 14 height 14
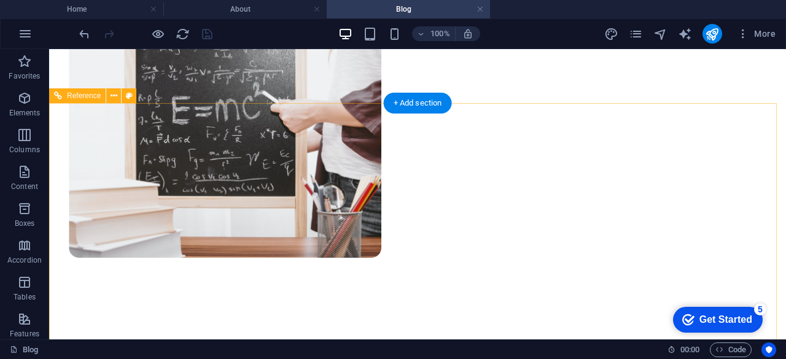
scroll to position [260, 0]
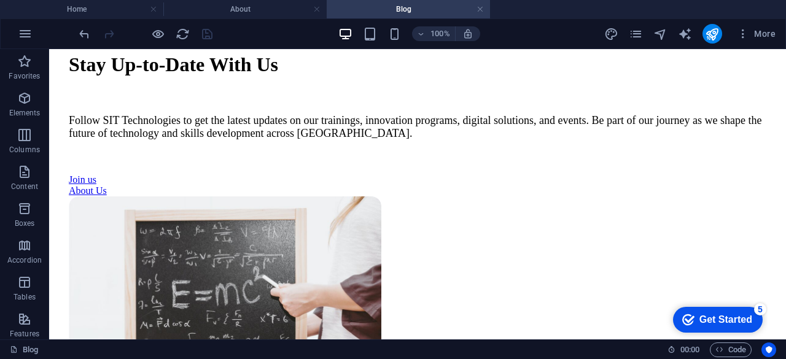
click at [628, 34] on div "More" at bounding box center [692, 34] width 176 height 20
click at [632, 33] on icon "pages" at bounding box center [636, 34] width 14 height 14
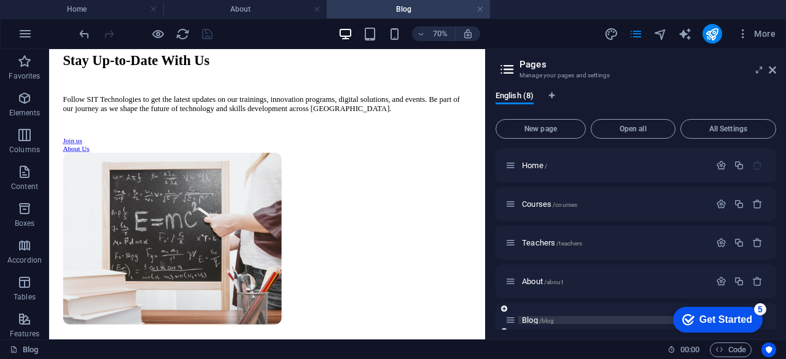
scroll to position [128, 0]
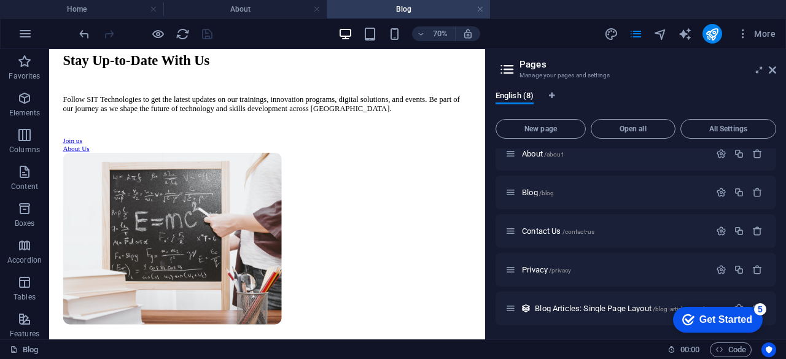
click at [708, 319] on div "Get Started" at bounding box center [726, 320] width 53 height 11
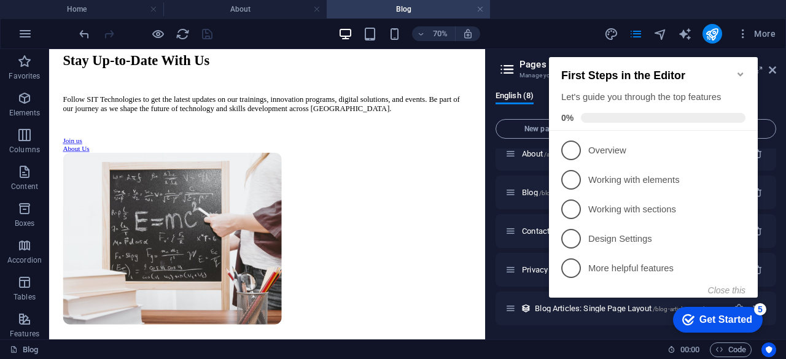
click at [739, 72] on icon "Minimize checklist" at bounding box center [741, 74] width 6 height 4
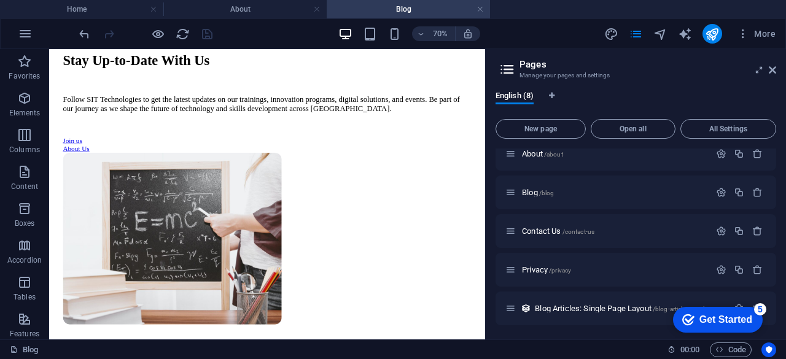
click at [762, 305] on div "5" at bounding box center [760, 309] width 12 height 12
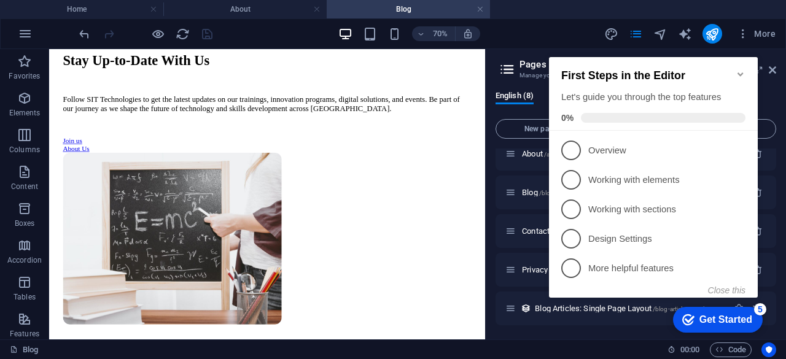
click at [738, 69] on icon "Minimize checklist" at bounding box center [741, 74] width 10 height 10
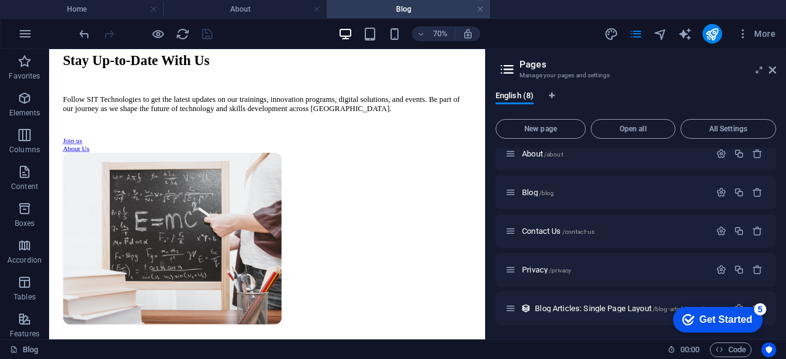
click at [753, 304] on div "checkmark Get Started 5 First Steps in the Editor Let's guide you through the t…" at bounding box center [715, 319] width 104 height 37
click at [751, 303] on div "checkmark Get Started 5 First Steps in the Editor Let's guide you through the t…" at bounding box center [715, 319] width 104 height 37
click at [753, 304] on div "checkmark Get Started 5 First Steps in the Editor Let's guide you through the t…" at bounding box center [715, 319] width 104 height 37
click at [752, 307] on div "checkmark Get Started 5" at bounding box center [718, 320] width 90 height 26
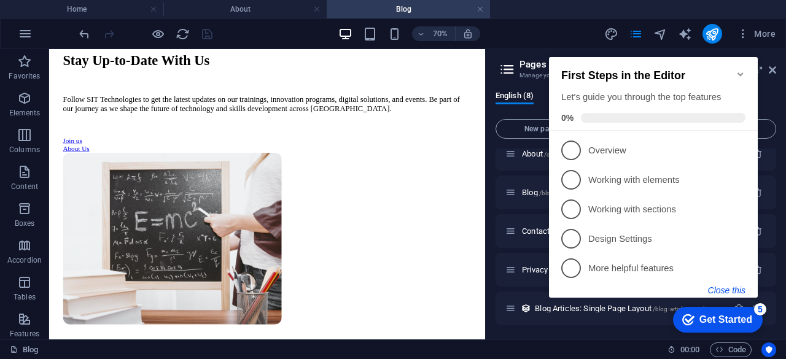
click at [743, 286] on button "Close this" at bounding box center [726, 291] width 37 height 10
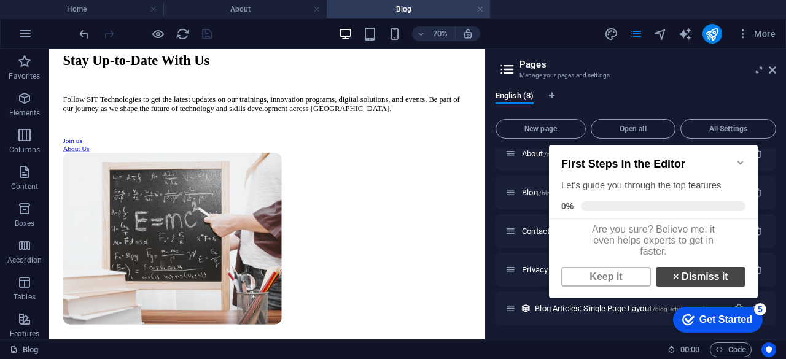
click at [680, 281] on link "× Dismiss it" at bounding box center [701, 277] width 90 height 20
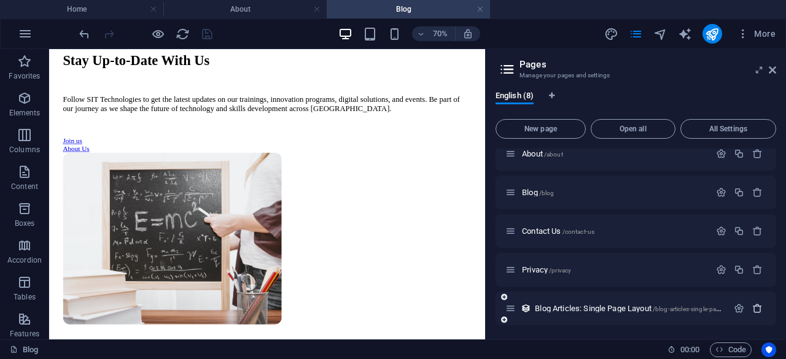
click at [755, 307] on icon "button" at bounding box center [757, 308] width 10 height 10
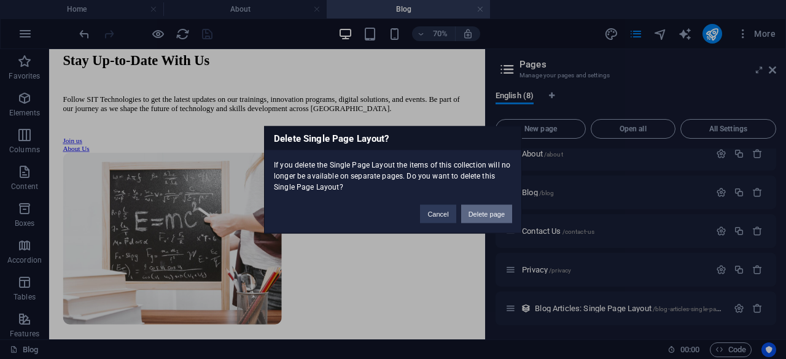
click at [489, 211] on button "Delete page" at bounding box center [486, 214] width 51 height 18
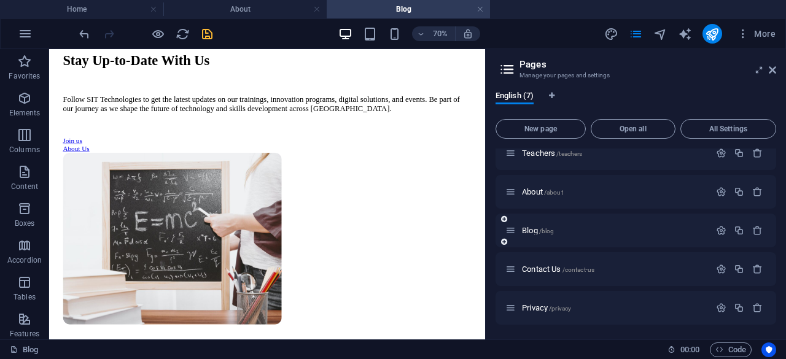
scroll to position [90, 0]
click at [552, 309] on span "/privacy" at bounding box center [560, 308] width 22 height 7
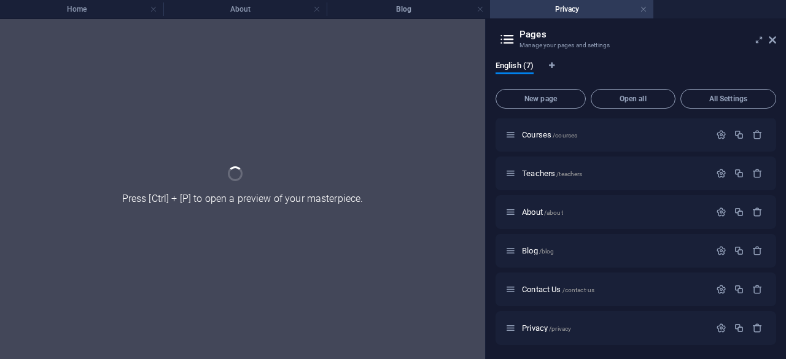
scroll to position [0, 0]
click at [550, 307] on div "Home / Courses /courses Teachers /teachers About /about Blog /blog Contact Us /…" at bounding box center [636, 212] width 281 height 266
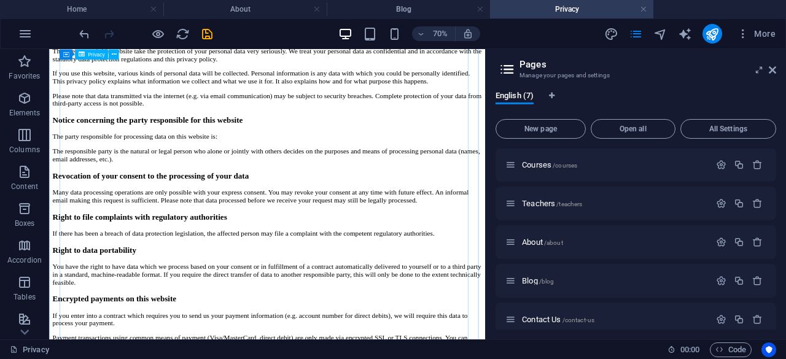
scroll to position [799, 0]
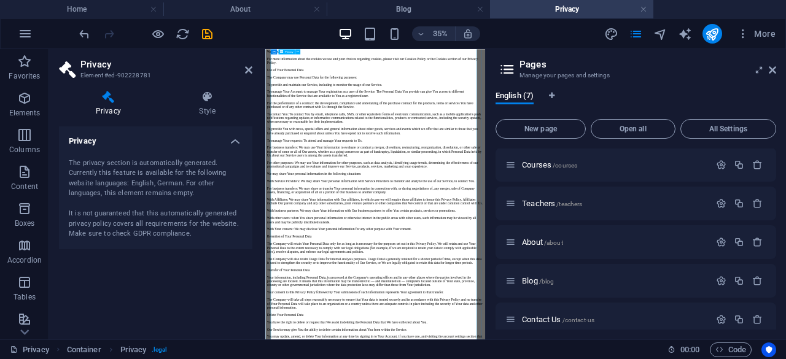
scroll to position [3725, 0]
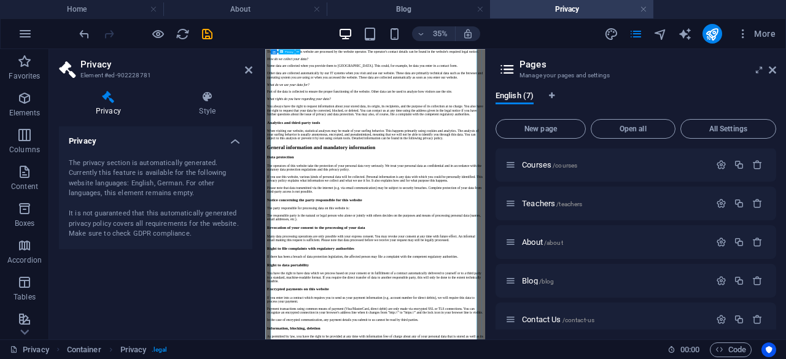
scroll to position [0, 0]
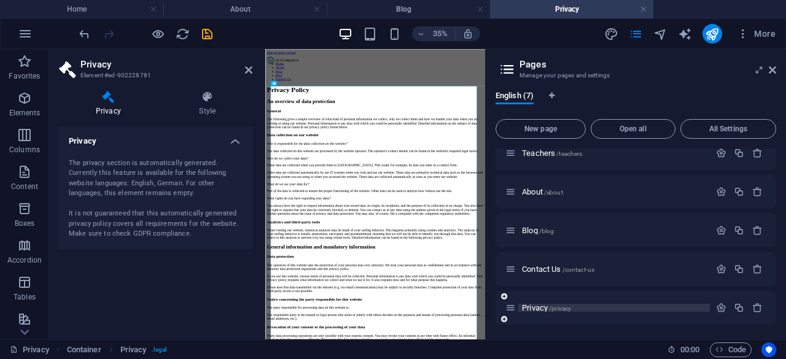
click at [568, 307] on span "/privacy" at bounding box center [560, 308] width 22 height 7
click at [756, 308] on icon "button" at bounding box center [757, 308] width 10 height 10
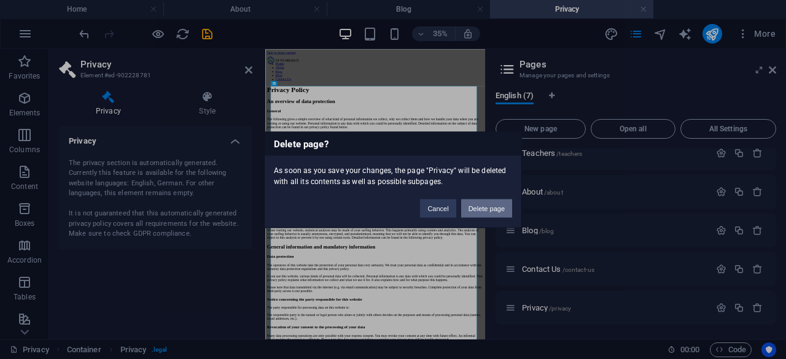
click at [484, 209] on button "Delete page" at bounding box center [486, 208] width 51 height 18
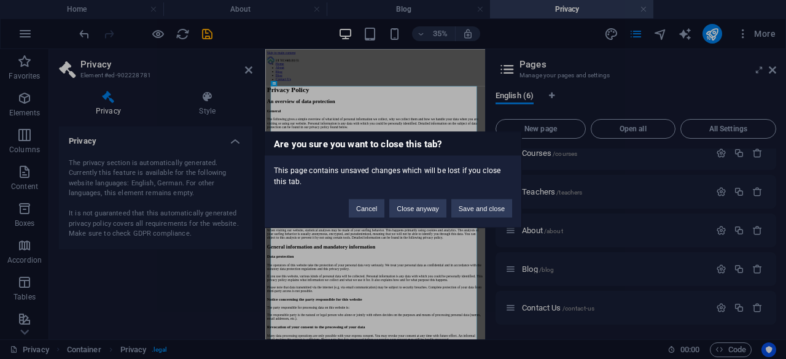
scroll to position [50, 0]
click at [477, 206] on button "Save and close" at bounding box center [481, 208] width 61 height 18
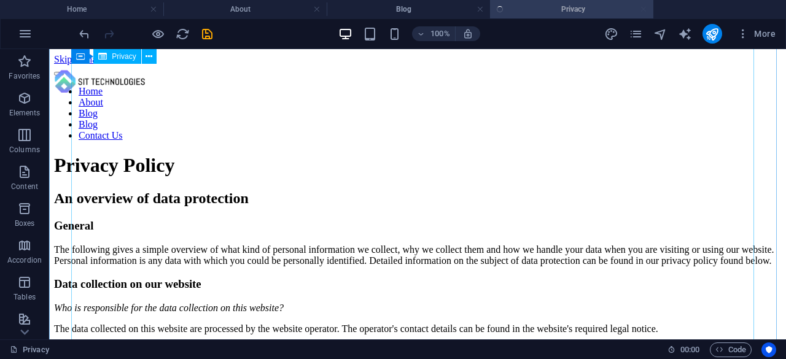
scroll to position [260, 0]
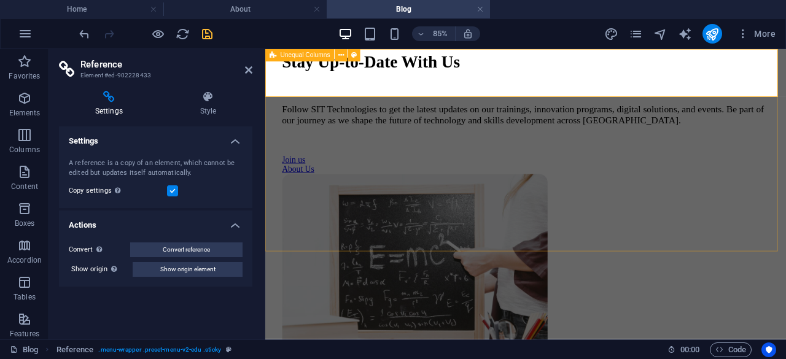
click at [632, 163] on div "Stay Up-to-Date With Us Follow SIT Technologies to get the latest updates on ou…" at bounding box center [571, 241] width 603 height 701
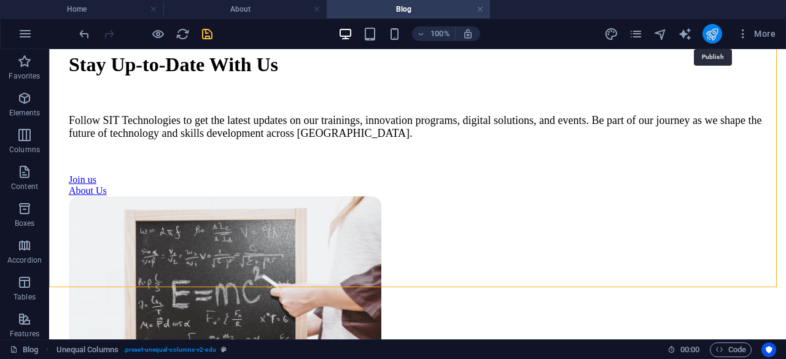
click at [712, 31] on icon "publish" at bounding box center [712, 34] width 14 height 14
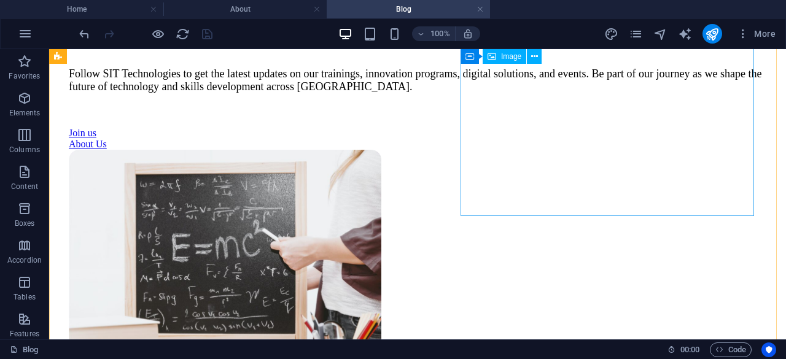
scroll to position [61, 0]
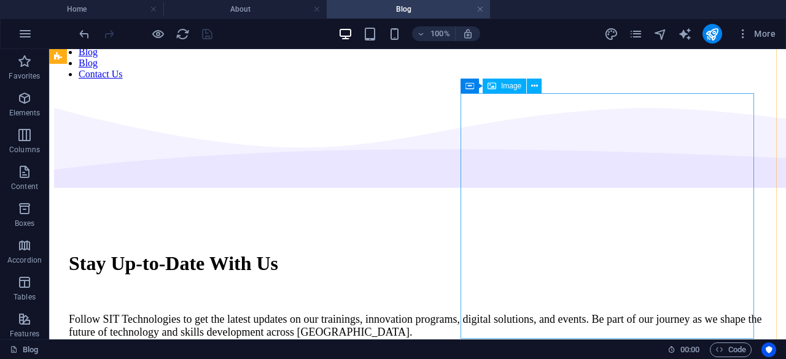
select select "px"
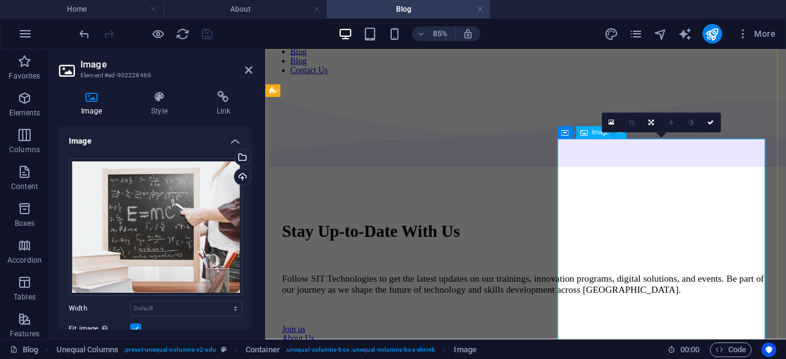
scroll to position [0, 0]
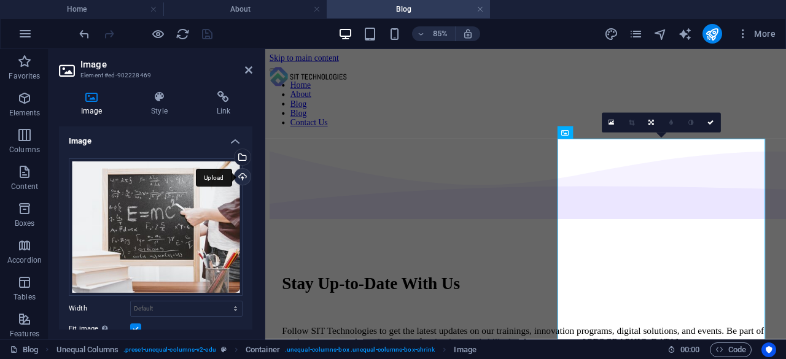
click at [242, 171] on div "Upload" at bounding box center [241, 178] width 18 height 18
click at [239, 175] on div "Upload" at bounding box center [241, 178] width 18 height 18
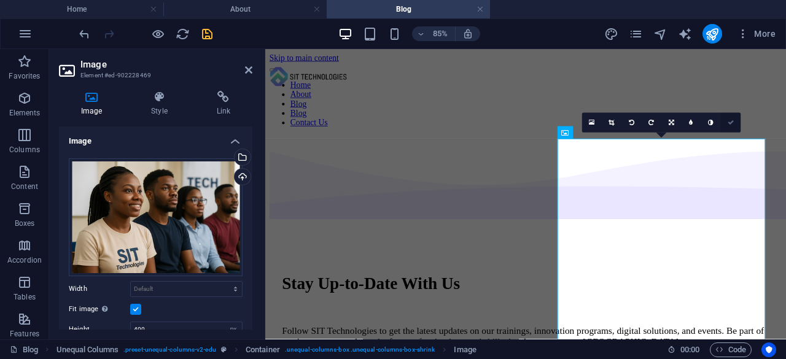
click at [727, 122] on link at bounding box center [731, 123] width 20 height 20
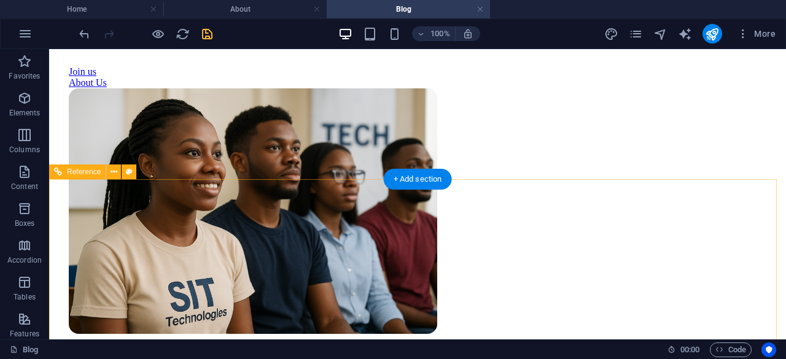
scroll to position [430, 0]
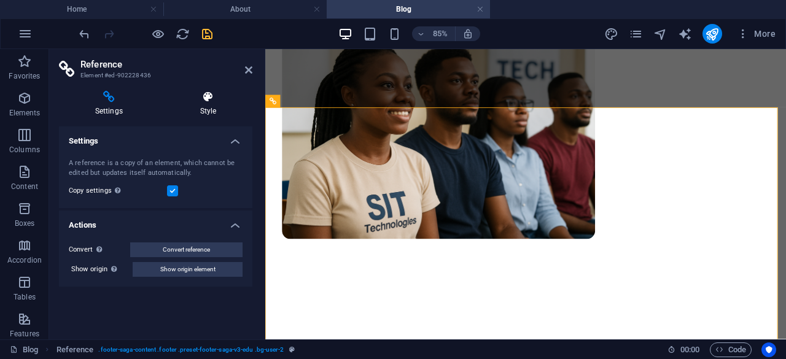
click at [209, 104] on h4 "Style" at bounding box center [208, 104] width 88 height 26
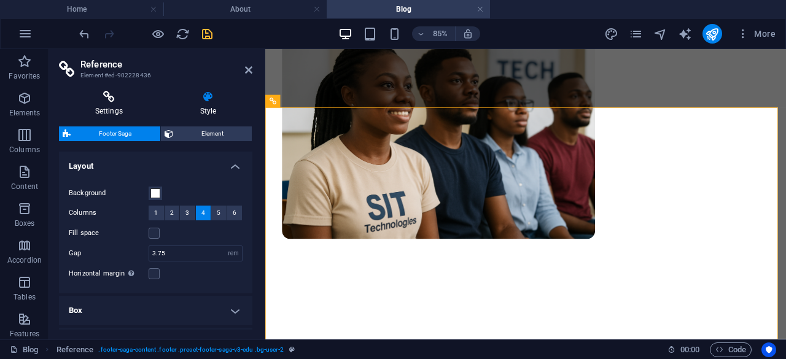
click at [111, 104] on h4 "Settings" at bounding box center [111, 104] width 105 height 26
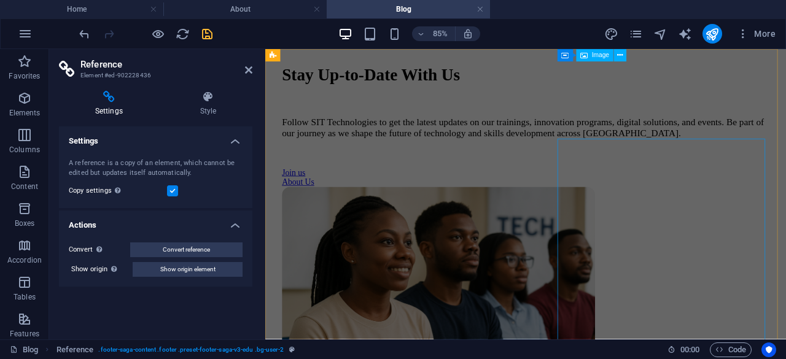
scroll to position [0, 0]
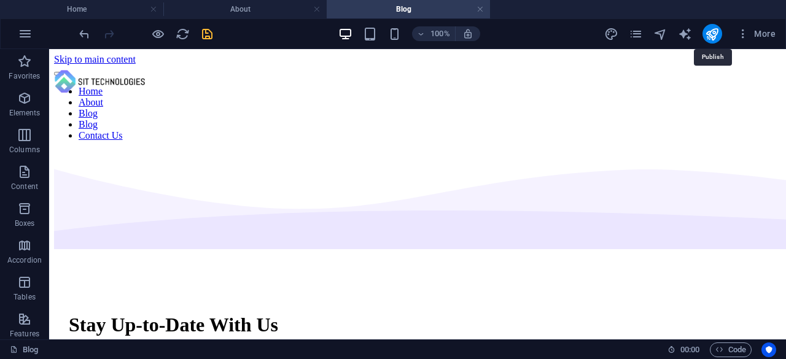
drag, startPoint x: 714, startPoint y: 36, endPoint x: 684, endPoint y: 41, distance: 30.6
click at [714, 36] on icon "publish" at bounding box center [712, 34] width 14 height 14
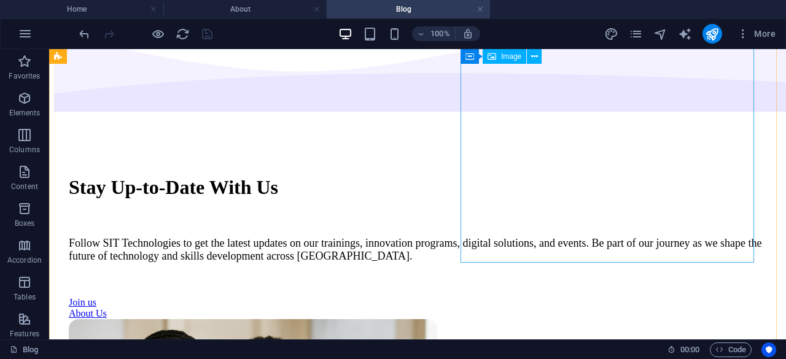
scroll to position [76, 0]
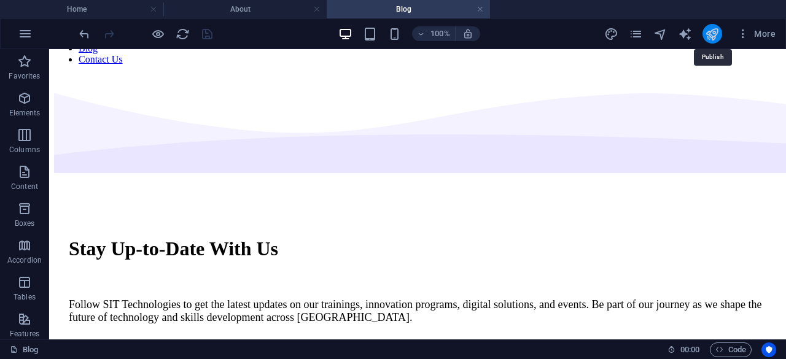
click at [714, 30] on icon "publish" at bounding box center [712, 34] width 14 height 14
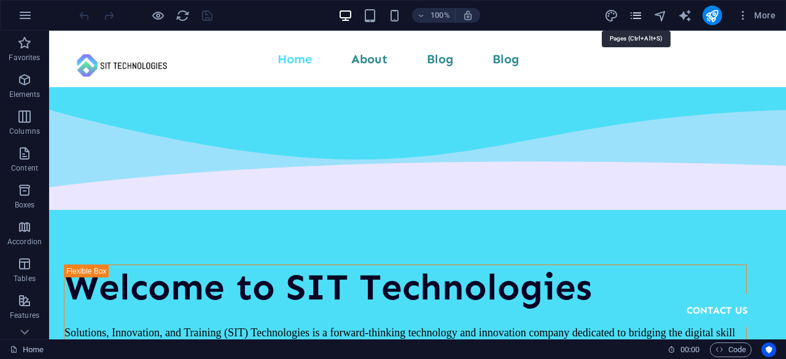
click at [0, 0] on icon "pages" at bounding box center [0, 0] width 0 height 0
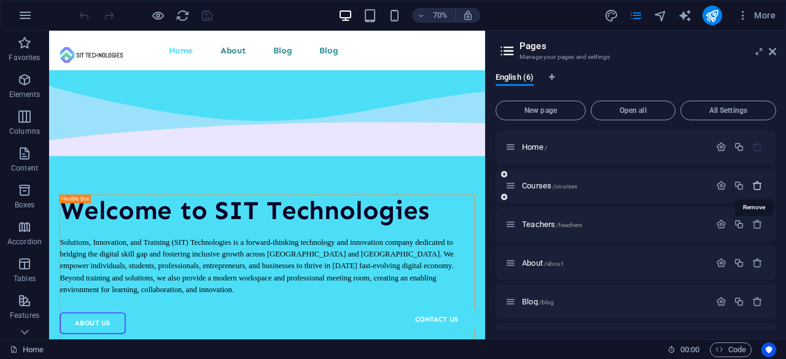
click at [757, 186] on icon "button" at bounding box center [757, 186] width 10 height 10
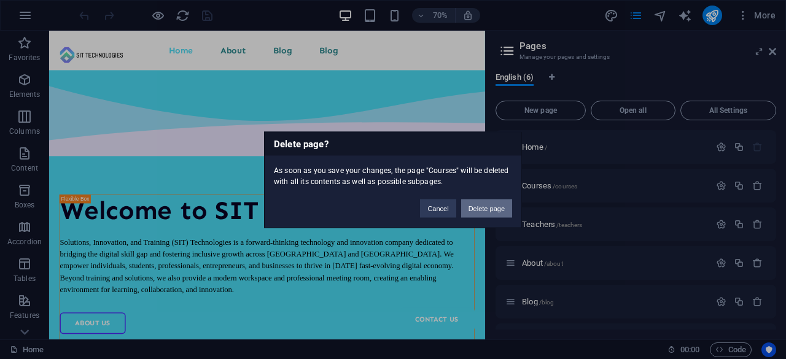
click at [482, 205] on button "Delete page" at bounding box center [486, 208] width 51 height 18
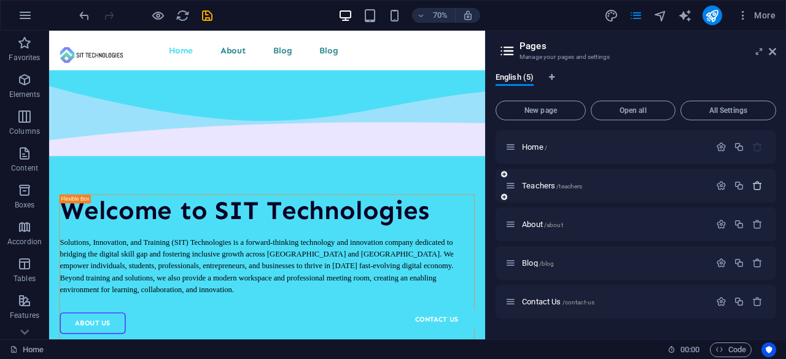
click at [752, 184] on icon "button" at bounding box center [757, 186] width 10 height 10
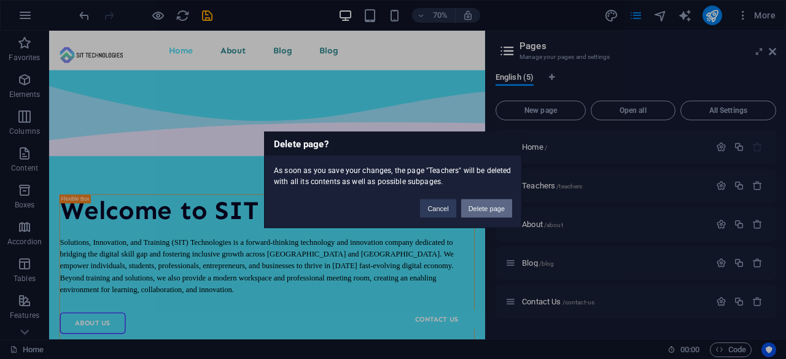
click at [488, 209] on button "Delete page" at bounding box center [486, 208] width 51 height 18
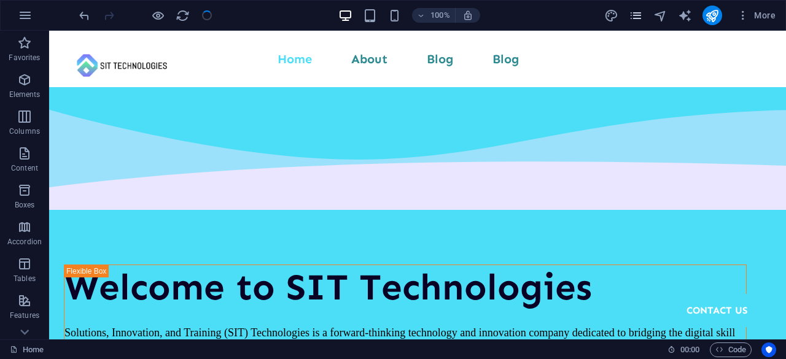
click at [0, 0] on icon "pages" at bounding box center [0, 0] width 0 height 0
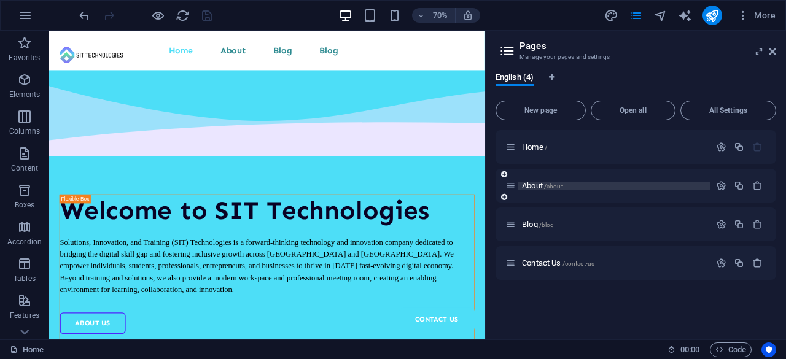
click at [542, 183] on span "About /about" at bounding box center [542, 185] width 41 height 9
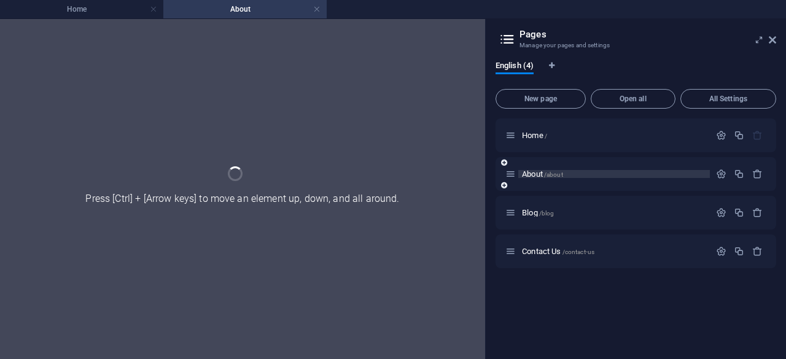
click at [542, 183] on div "About /about" at bounding box center [636, 174] width 281 height 34
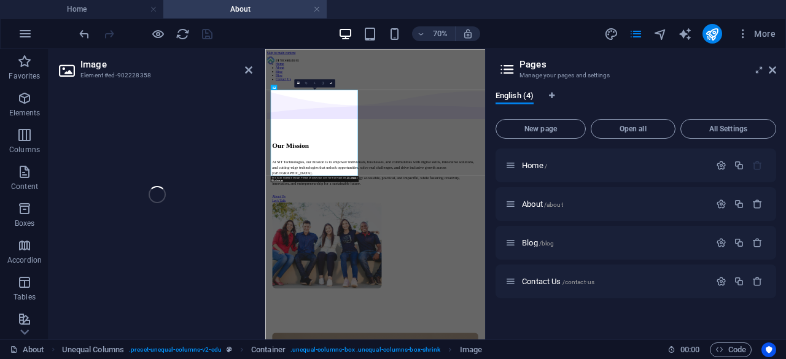
select select "px"
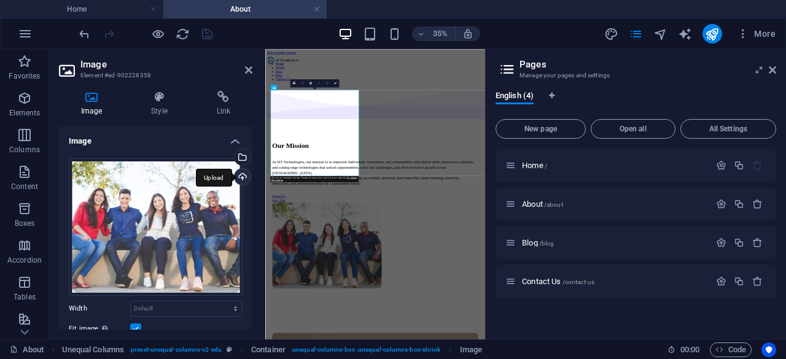
click at [239, 176] on div "Upload" at bounding box center [241, 178] width 18 height 18
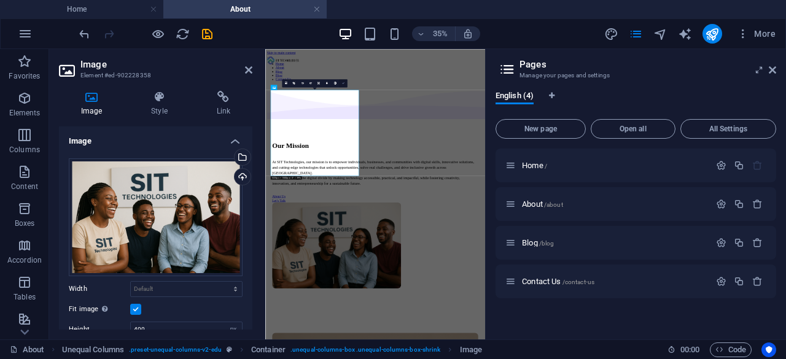
click at [344, 80] on link at bounding box center [343, 83] width 8 height 8
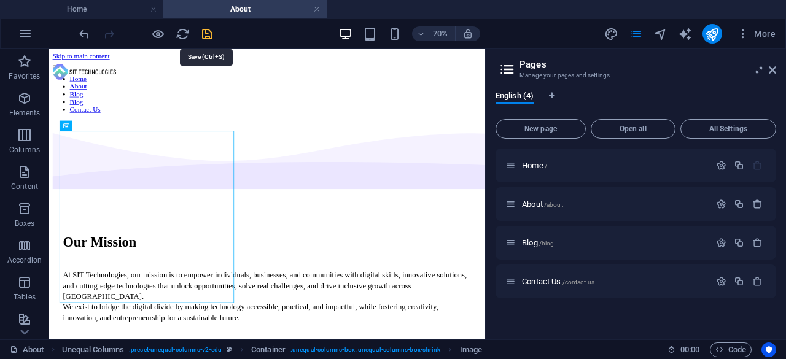
click at [206, 34] on icon "save" at bounding box center [207, 34] width 14 height 14
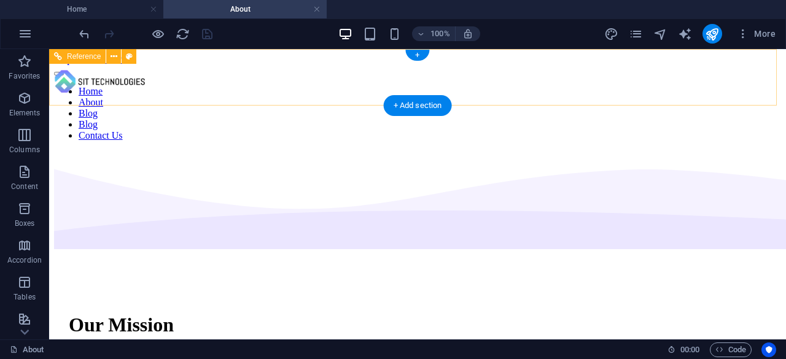
click at [430, 86] on nav "Home About Blog Blog Contact Us" at bounding box center [417, 113] width 727 height 55
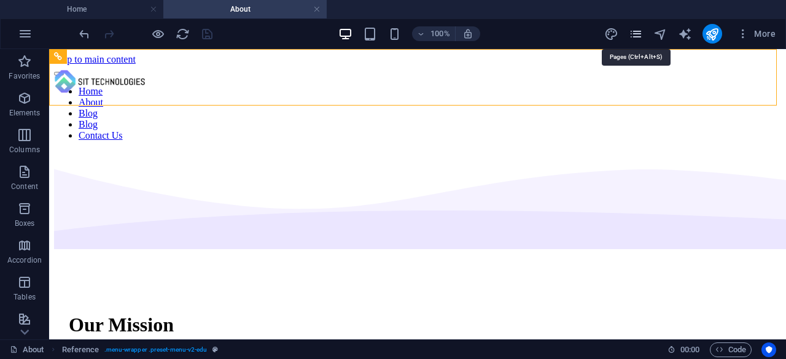
click at [638, 29] on icon "pages" at bounding box center [636, 34] width 14 height 14
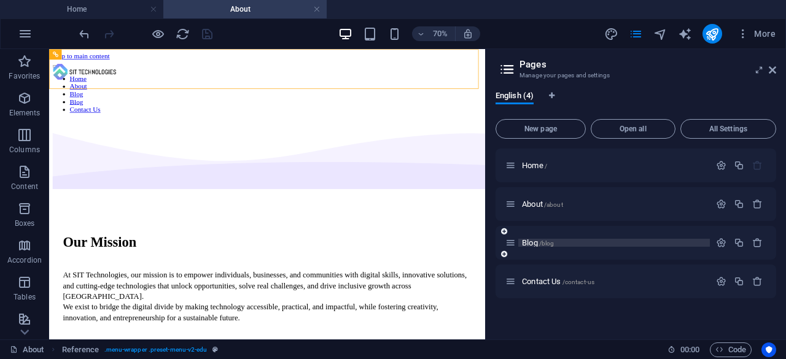
click at [547, 243] on span "/blog" at bounding box center [546, 243] width 15 height 7
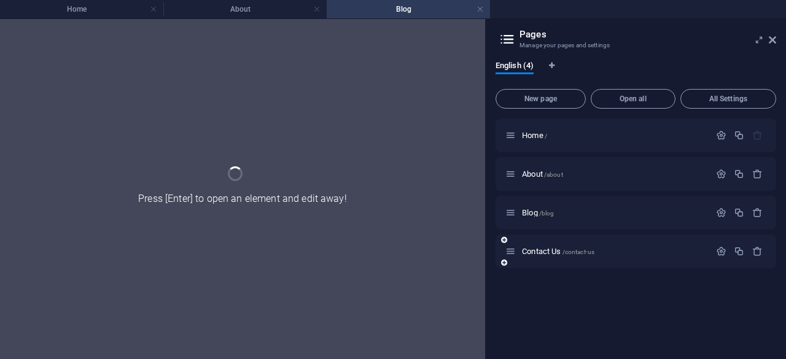
click at [547, 243] on div "Contact Us /contact-us" at bounding box center [636, 252] width 281 height 34
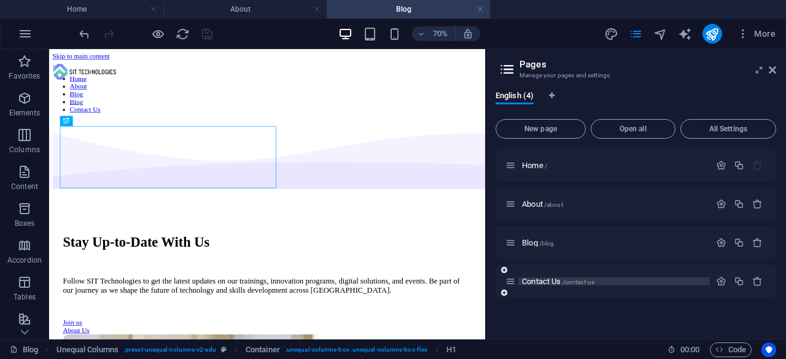
click at [536, 278] on span "Contact Us /contact-us" at bounding box center [558, 281] width 72 height 9
click at [536, 278] on div "Home / About /about Blog /blog Contact Us /contact-us" at bounding box center [636, 239] width 281 height 181
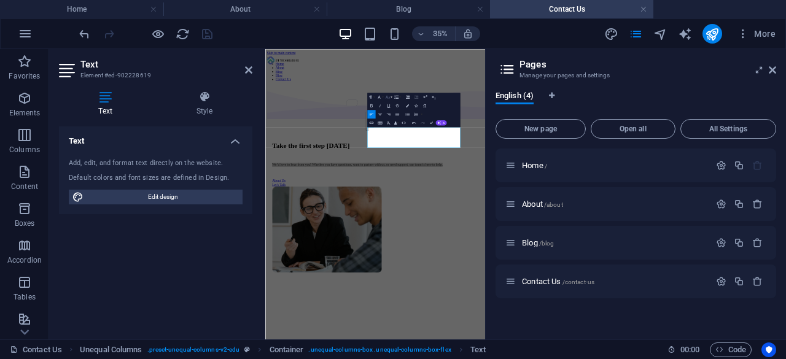
click at [388, 100] on icon "button" at bounding box center [387, 97] width 5 height 5
click at [380, 142] on link "18" at bounding box center [380, 144] width 15 height 7
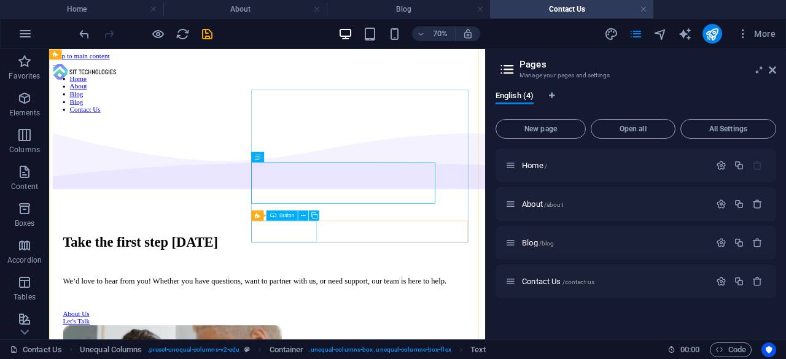
scroll to position [61, 0]
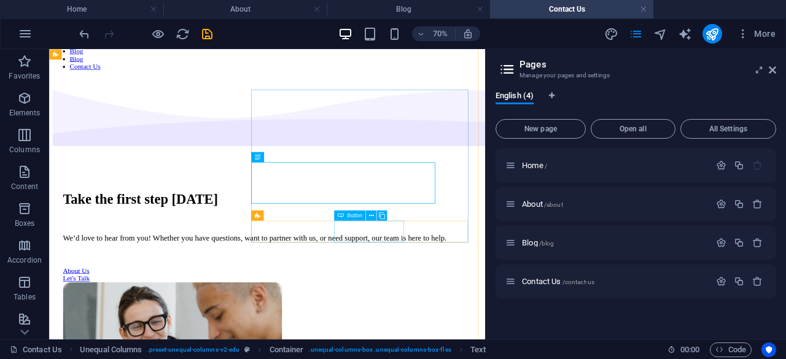
select select "px"
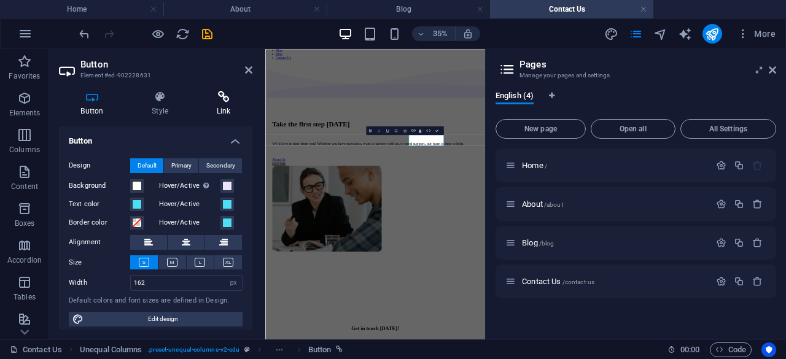
click at [236, 106] on h4 "Link" at bounding box center [224, 104] width 58 height 26
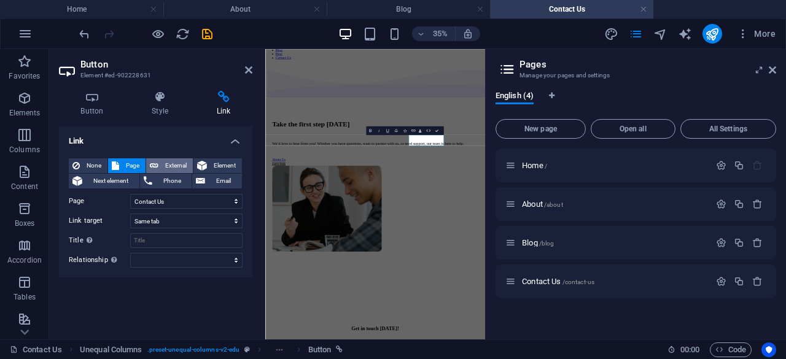
click at [165, 165] on span "External" at bounding box center [175, 165] width 27 height 15
select select "blank"
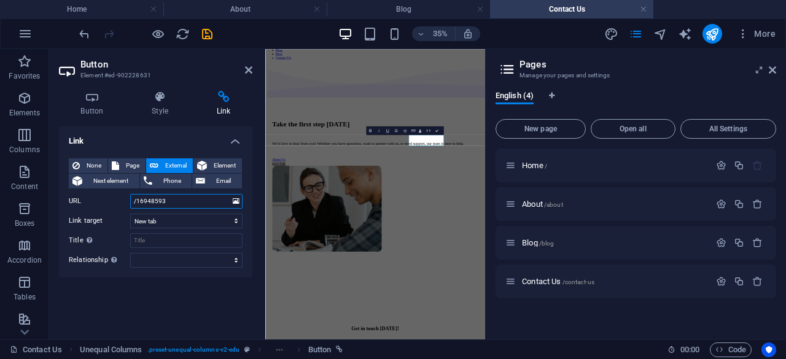
click at [186, 202] on input "/16948593" at bounding box center [186, 201] width 112 height 15
paste input "https://wa.link/u7j393"
type input "https://wa.link/u7j393"
click at [141, 143] on h4 "Link" at bounding box center [155, 138] width 193 height 22
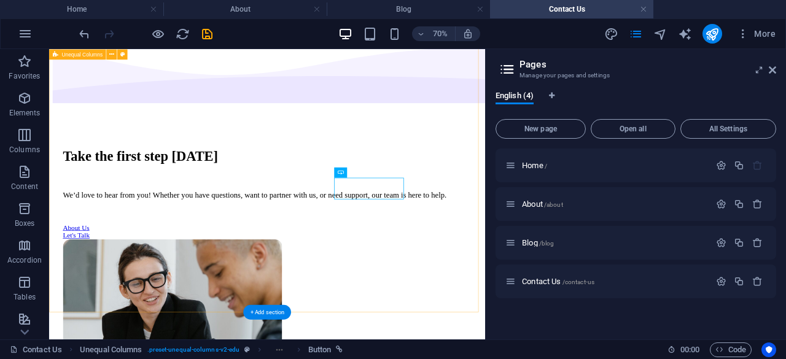
scroll to position [0, 0]
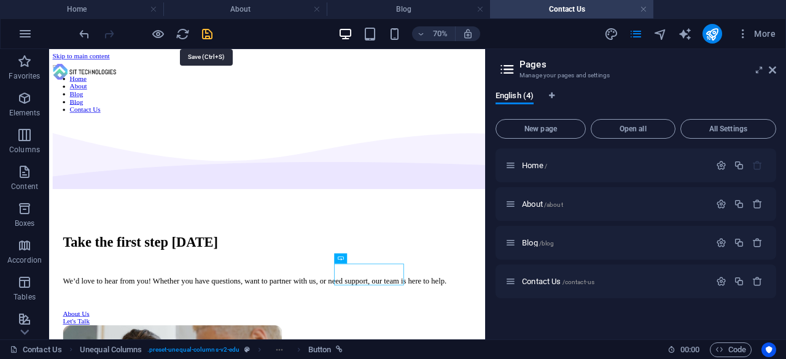
click at [211, 37] on icon "save" at bounding box center [207, 34] width 14 height 14
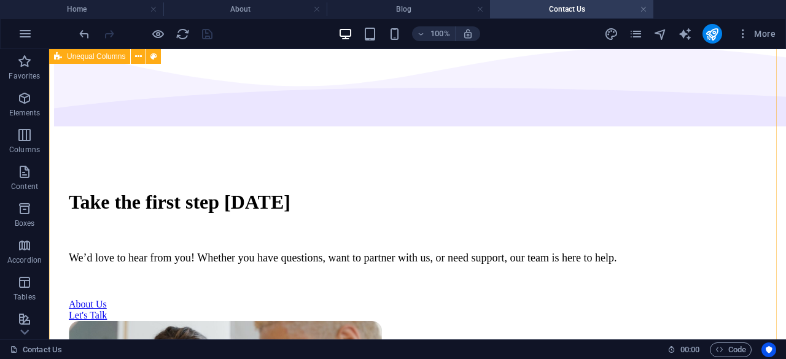
scroll to position [184, 0]
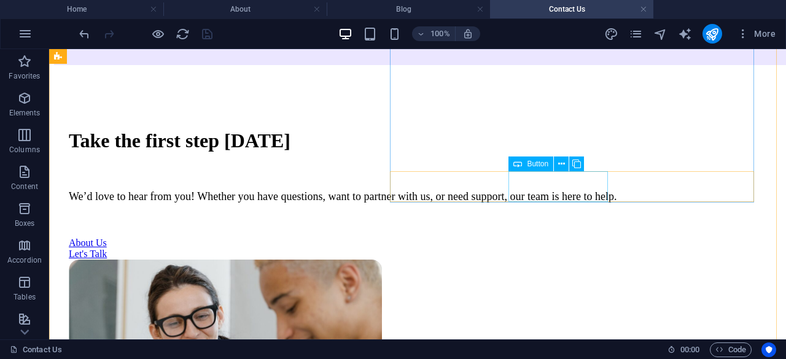
click at [548, 249] on div "Let's Talk" at bounding box center [418, 254] width 698 height 11
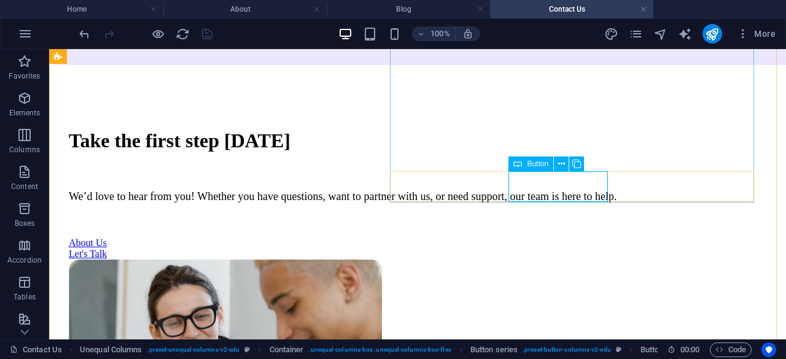
click at [558, 249] on div "Let's Talk" at bounding box center [418, 254] width 698 height 11
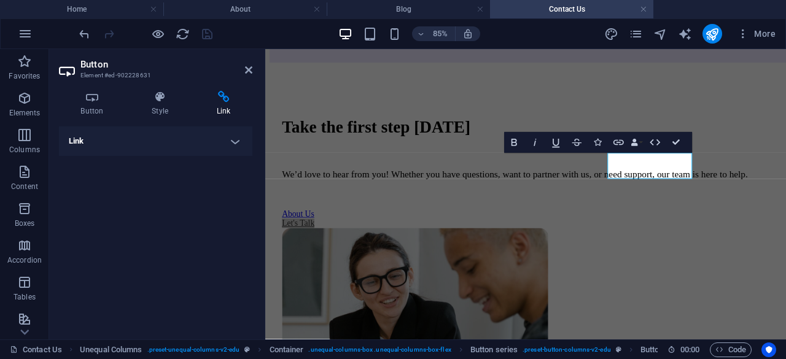
click at [225, 103] on h4 "Link" at bounding box center [224, 104] width 58 height 26
click at [235, 141] on h4 "Link" at bounding box center [155, 141] width 193 height 29
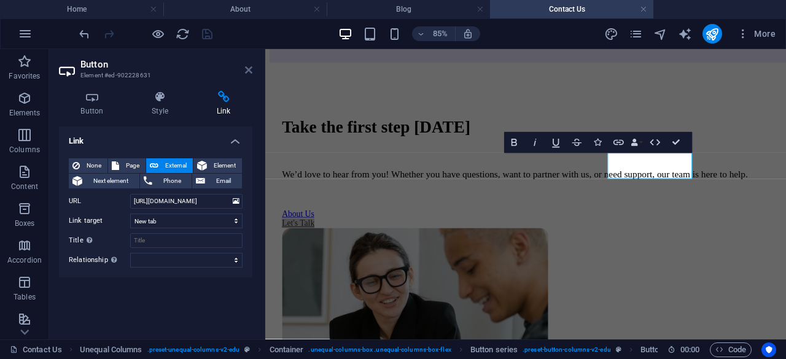
click at [252, 66] on icon at bounding box center [248, 70] width 7 height 10
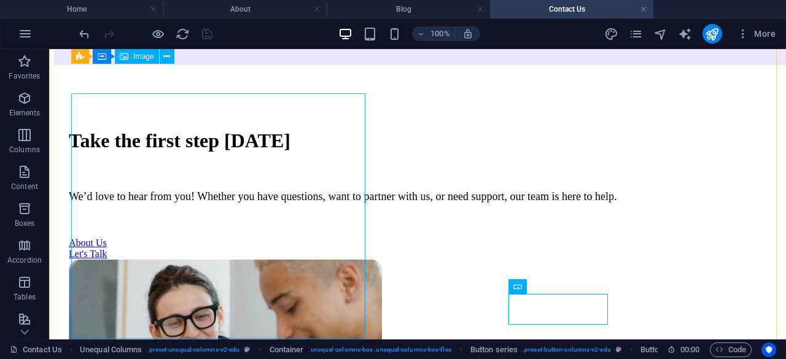
scroll to position [0, 0]
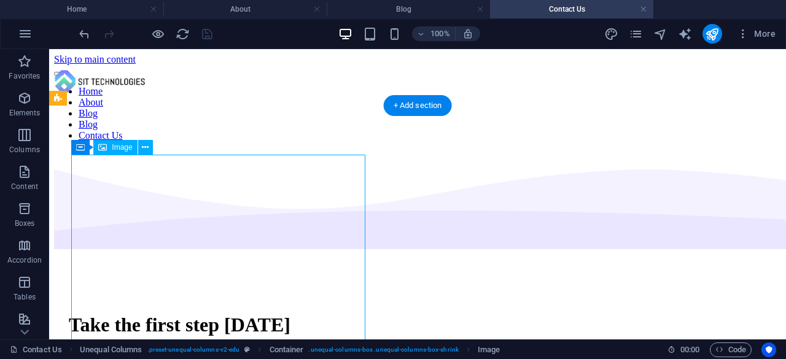
select select "px"
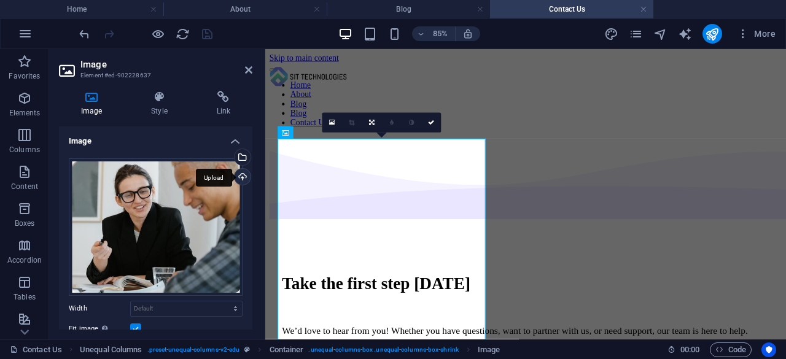
click at [243, 171] on div "Upload" at bounding box center [241, 178] width 18 height 18
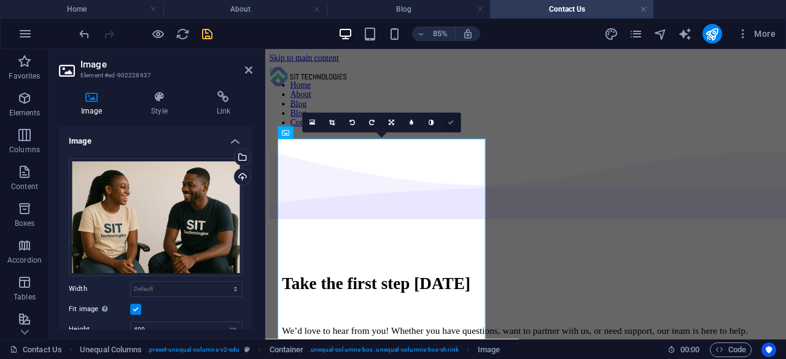
click at [451, 123] on icon at bounding box center [451, 123] width 6 height 6
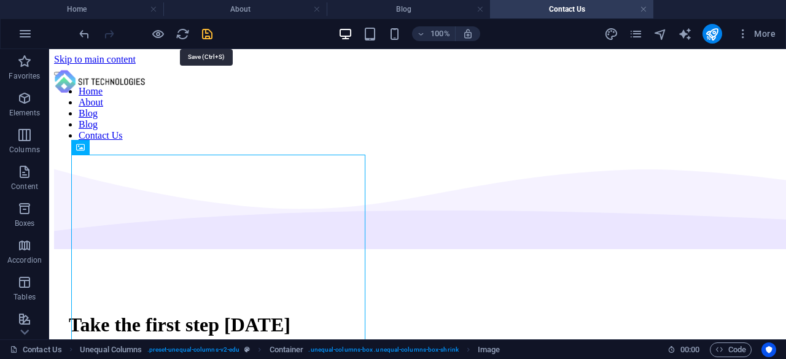
click at [210, 30] on icon "save" at bounding box center [207, 34] width 14 height 14
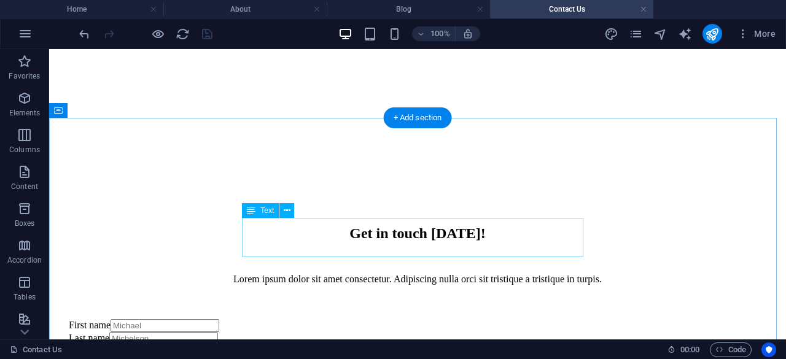
scroll to position [430, 0]
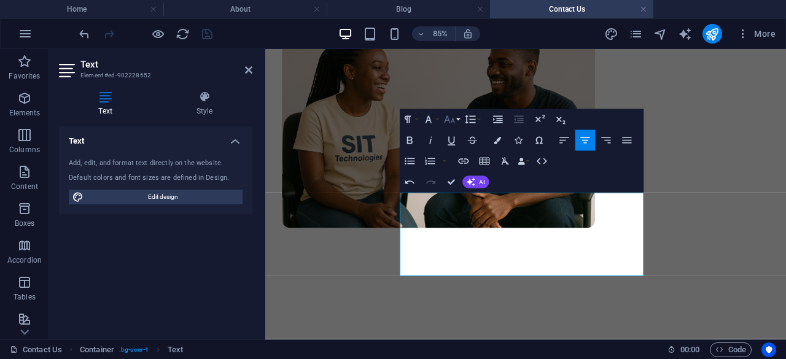
click at [461, 125] on button "Font Size" at bounding box center [452, 119] width 20 height 21
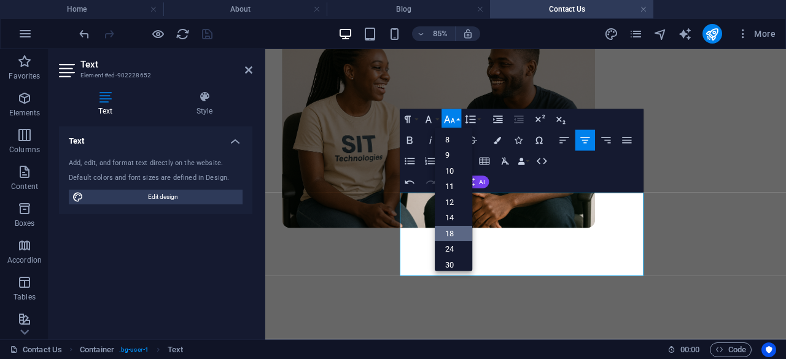
click at [456, 230] on link "18" at bounding box center [454, 234] width 37 height 16
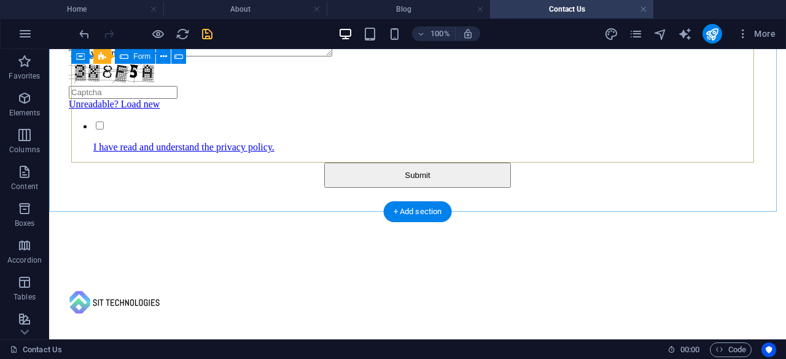
scroll to position [983, 0]
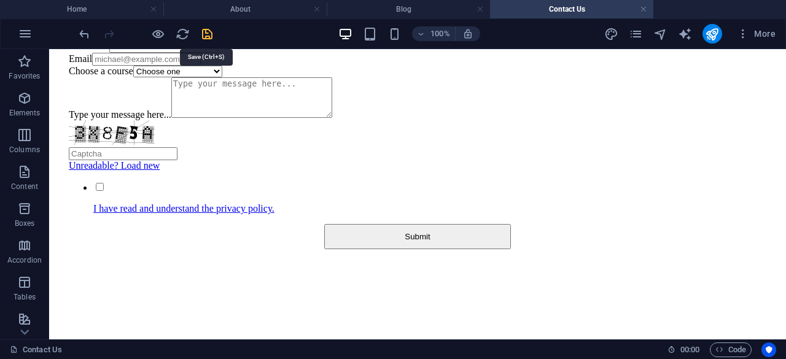
click at [210, 40] on icon "save" at bounding box center [207, 34] width 14 height 14
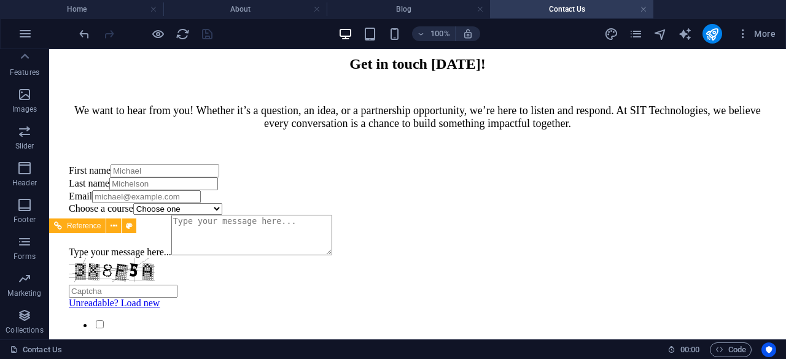
scroll to position [661, 0]
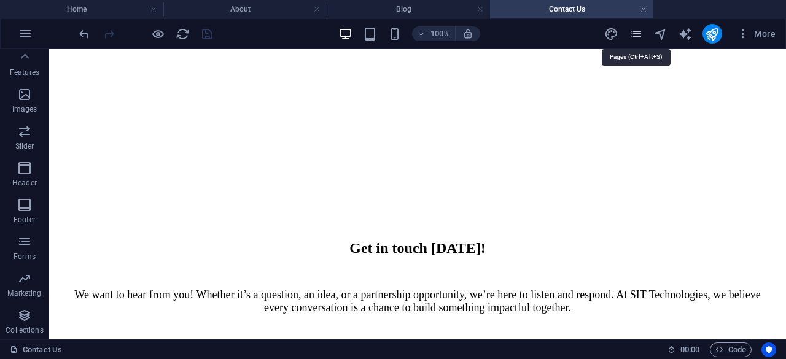
click at [638, 38] on icon "pages" at bounding box center [636, 34] width 14 height 14
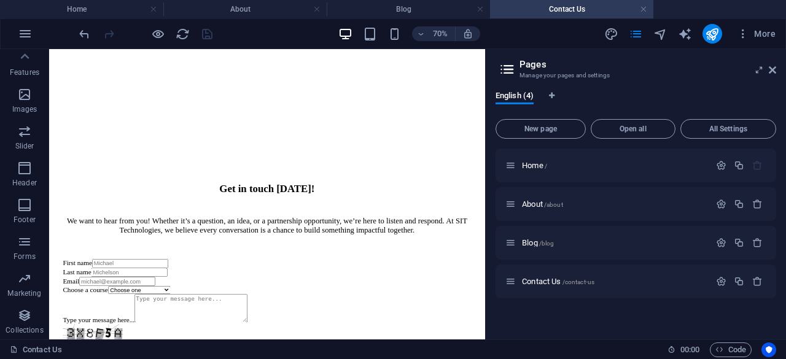
click at [713, 127] on span "All Settings" at bounding box center [728, 128] width 85 height 7
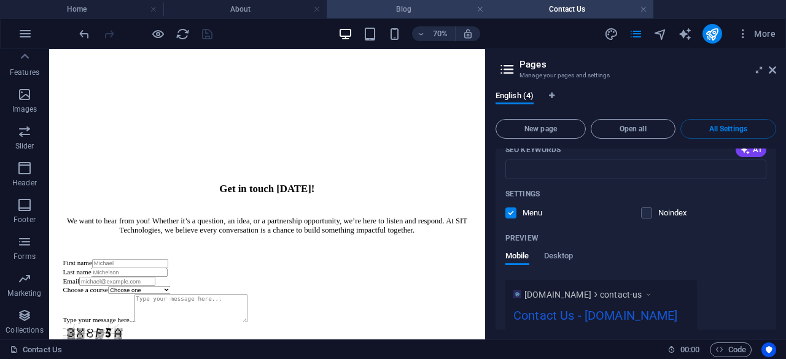
scroll to position [1833, 0]
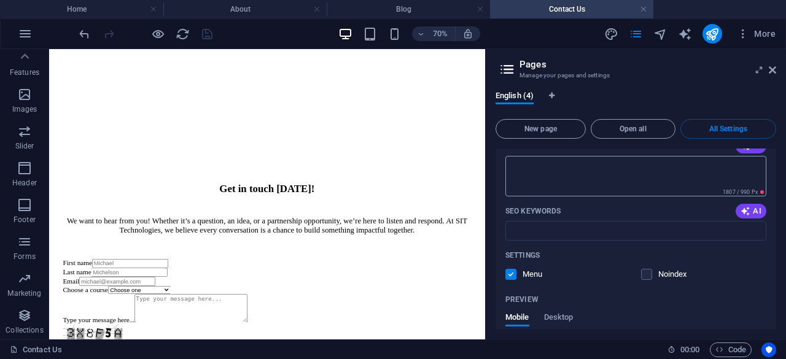
click at [540, 169] on textarea "SEO Description" at bounding box center [636, 176] width 261 height 40
paste textarea "SIT Technologies empowers individuals, businesses, and communities with digital…"
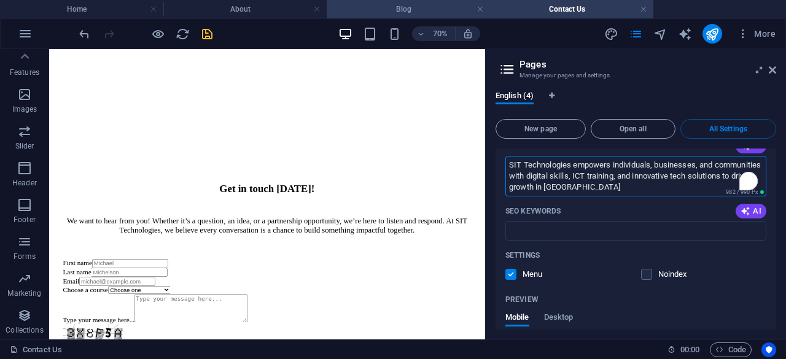
type textarea "SIT Technologies empowers individuals, businesses, and communities with digital…"
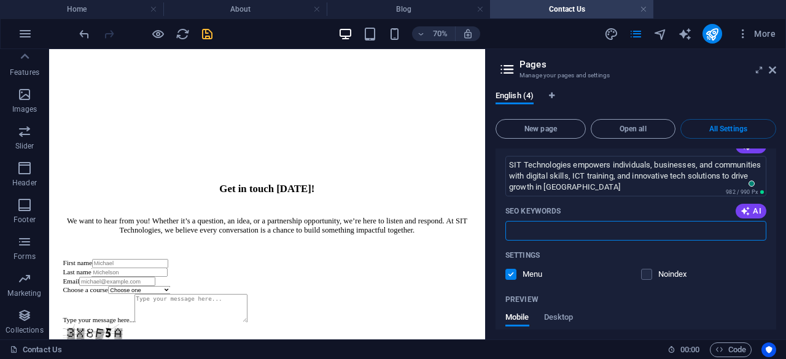
click at [558, 225] on input "SEO Keywords" at bounding box center [636, 231] width 261 height 20
paste input "SIT Technologies, digital skills training, ICT training Nigeria, tech innovatio…"
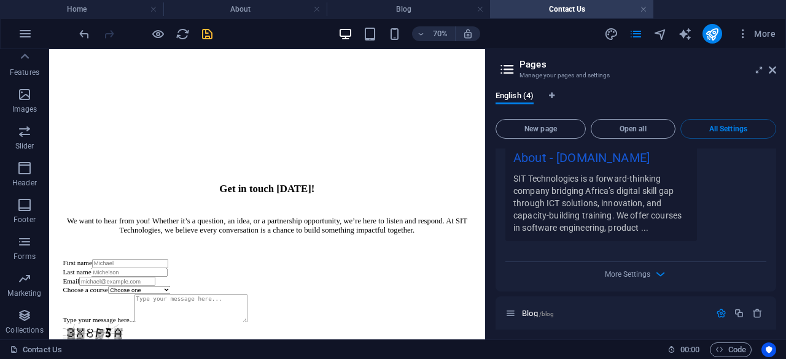
scroll to position [1084, 0]
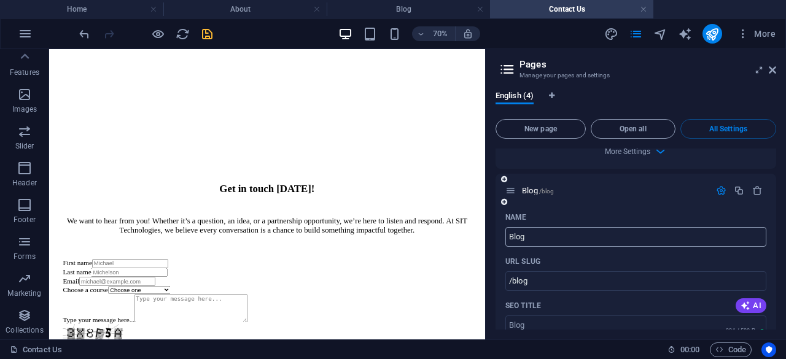
type input "SIT Technologies, digital skills training, ICT training [GEOGRAPHIC_DATA], tech…"
click at [574, 234] on input "Blog" at bounding box center [636, 237] width 261 height 20
type input "B"
type input "J"
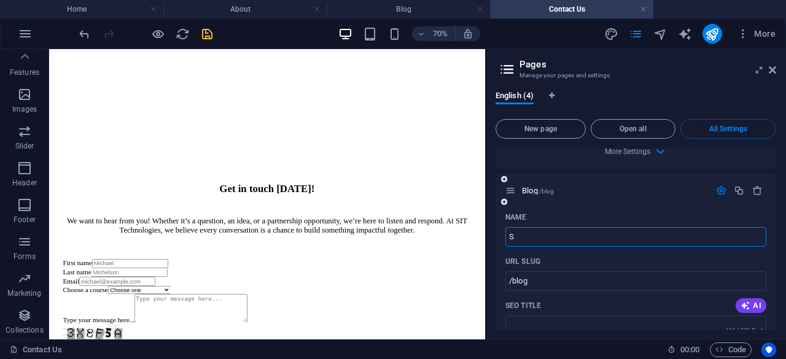
type input "SI"
type input "/"
type input "SIT"
type input "/si"
type input "SI"
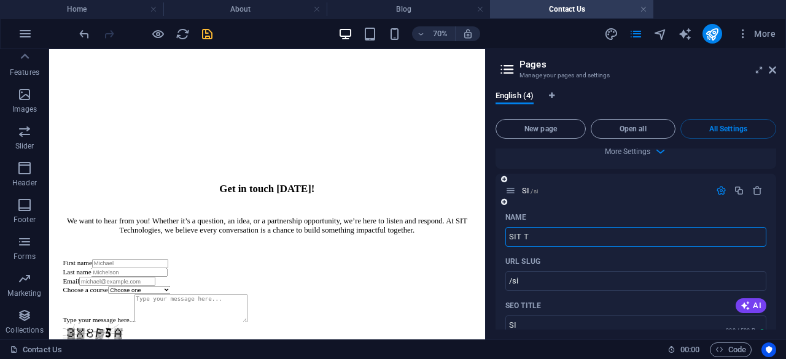
type input "SIT Te"
type input "/sit"
type input "SIT"
type input "SIT Technologie"
type input "/sit-techn"
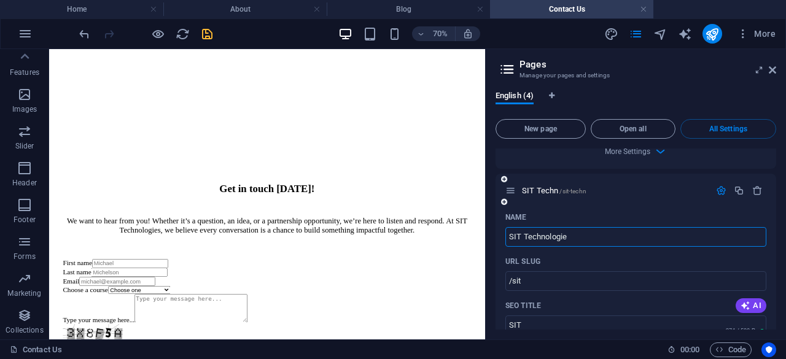
type input "SIT Techn"
type input "SIT Technologies"
type input "/sit-technologies"
type input "SIT Technologies"
